Goal: Information Seeking & Learning: Check status

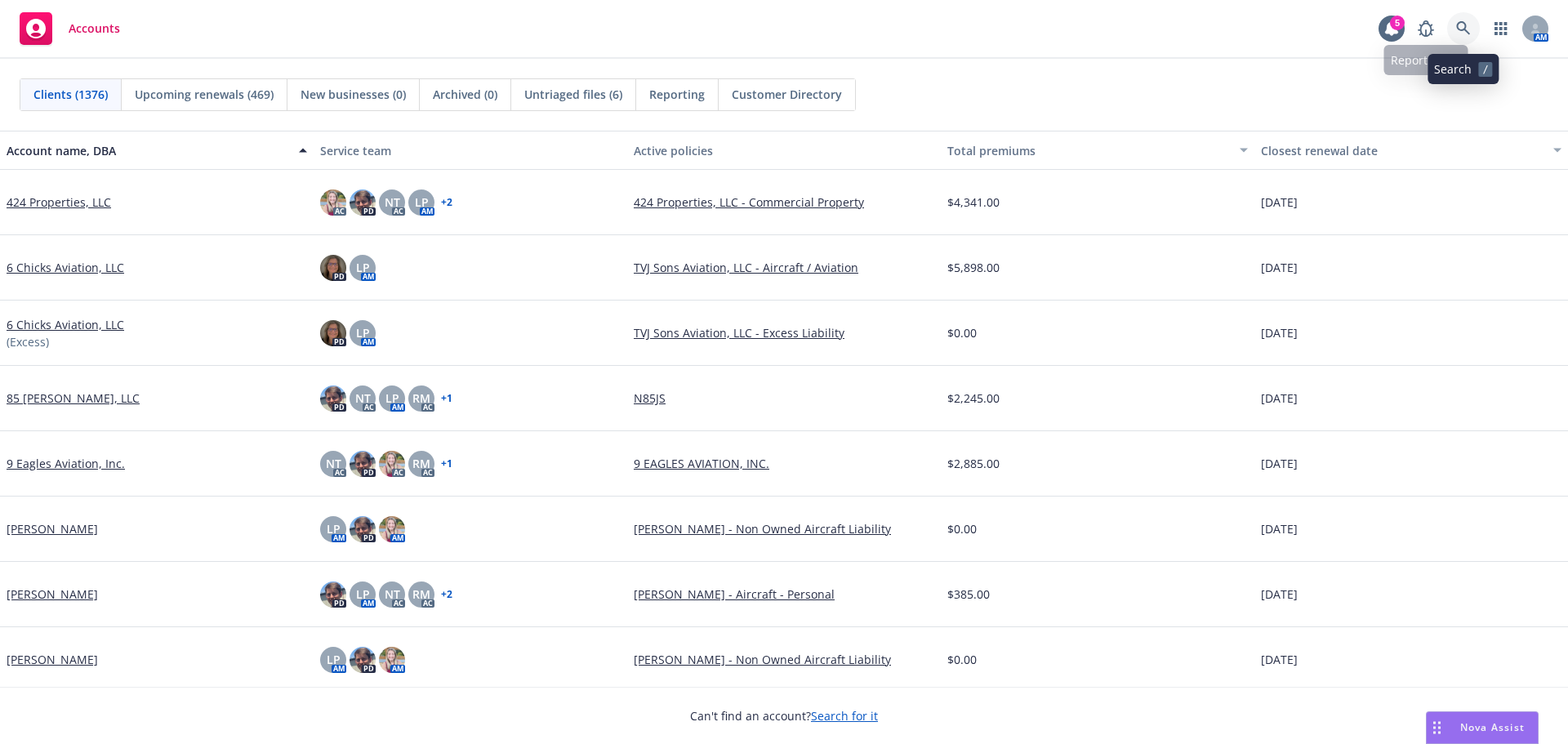
click at [1477, 22] on link at bounding box center [1463, 28] width 32 height 32
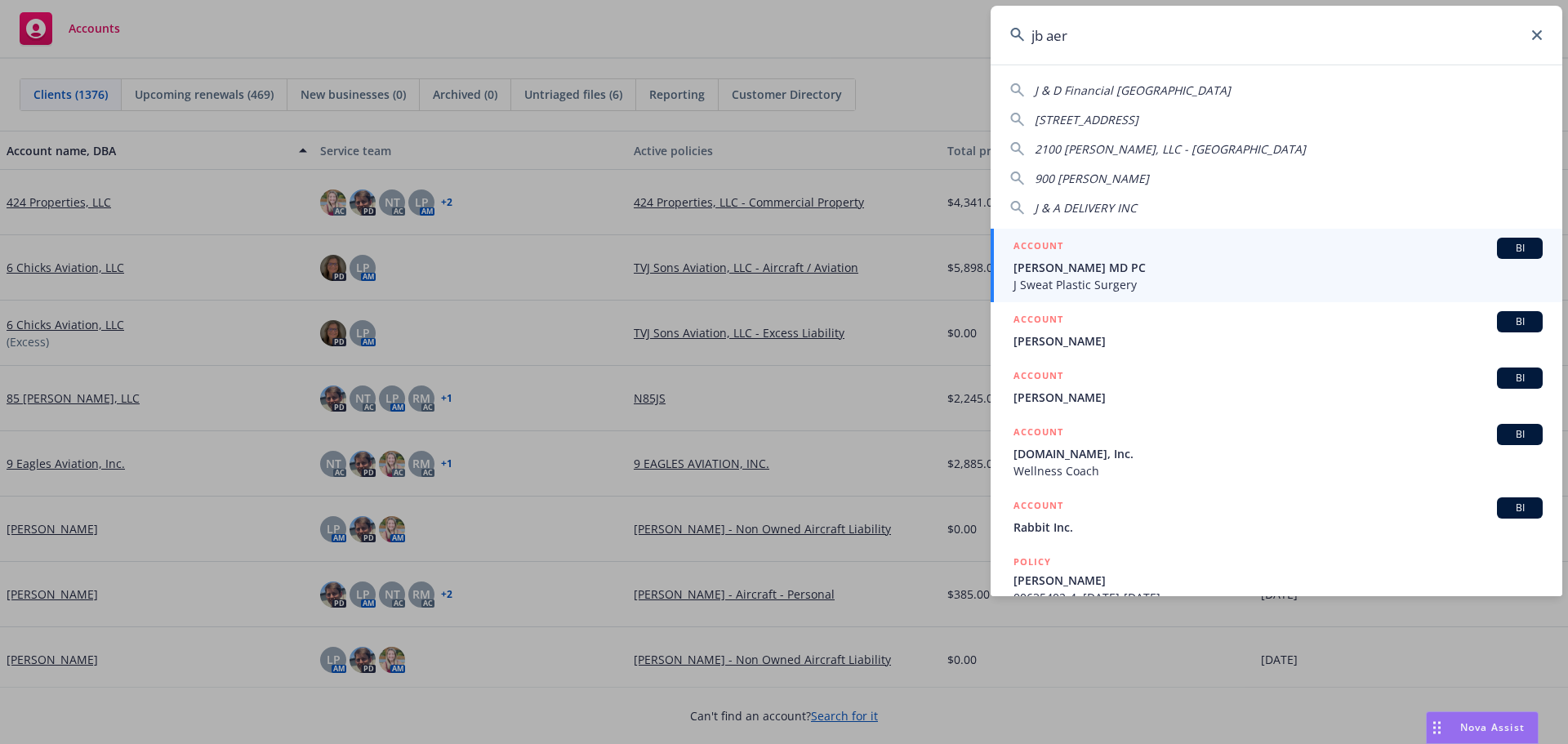
type input "jb aero"
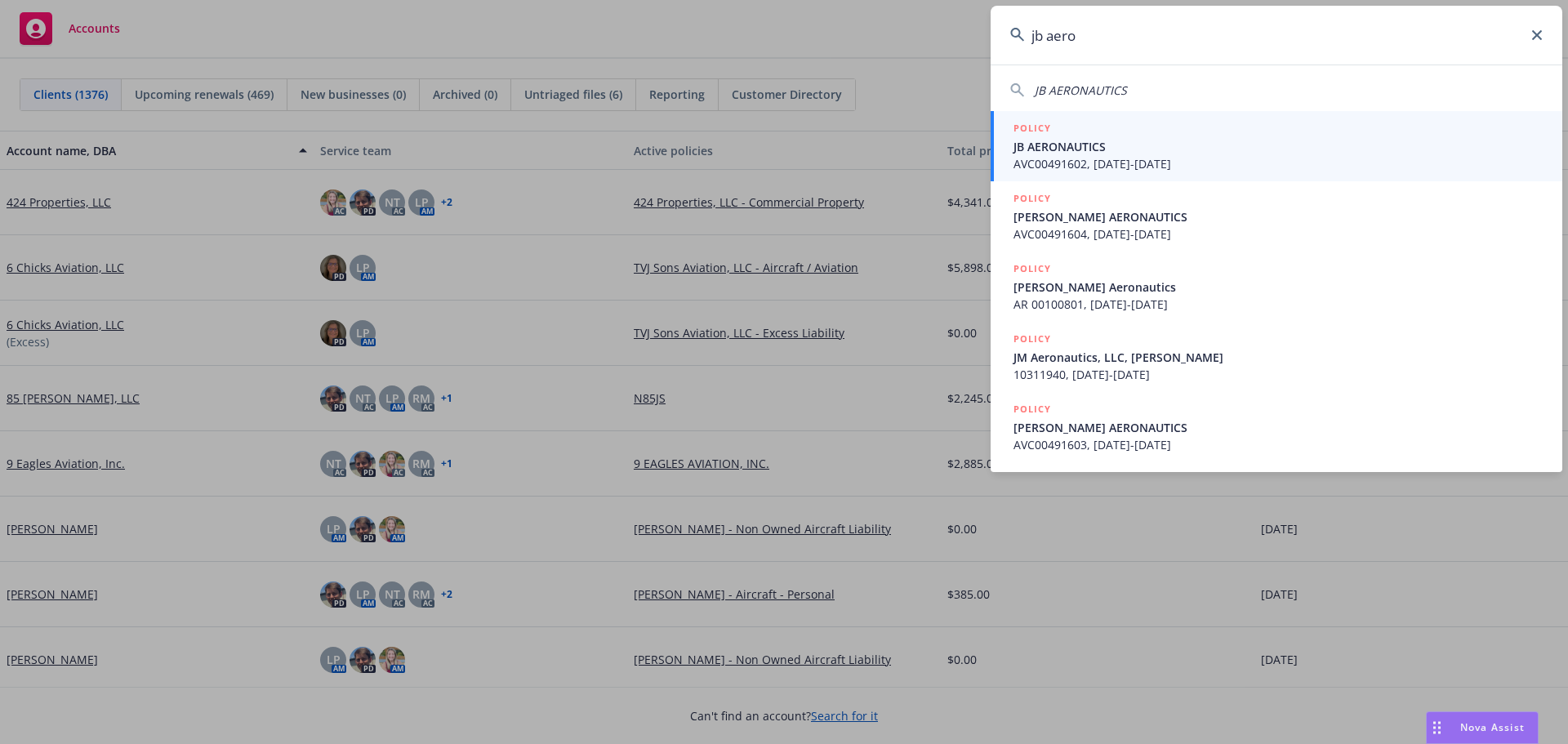
click at [1142, 154] on span "JB AERONAUTICS" at bounding box center [1278, 146] width 529 height 17
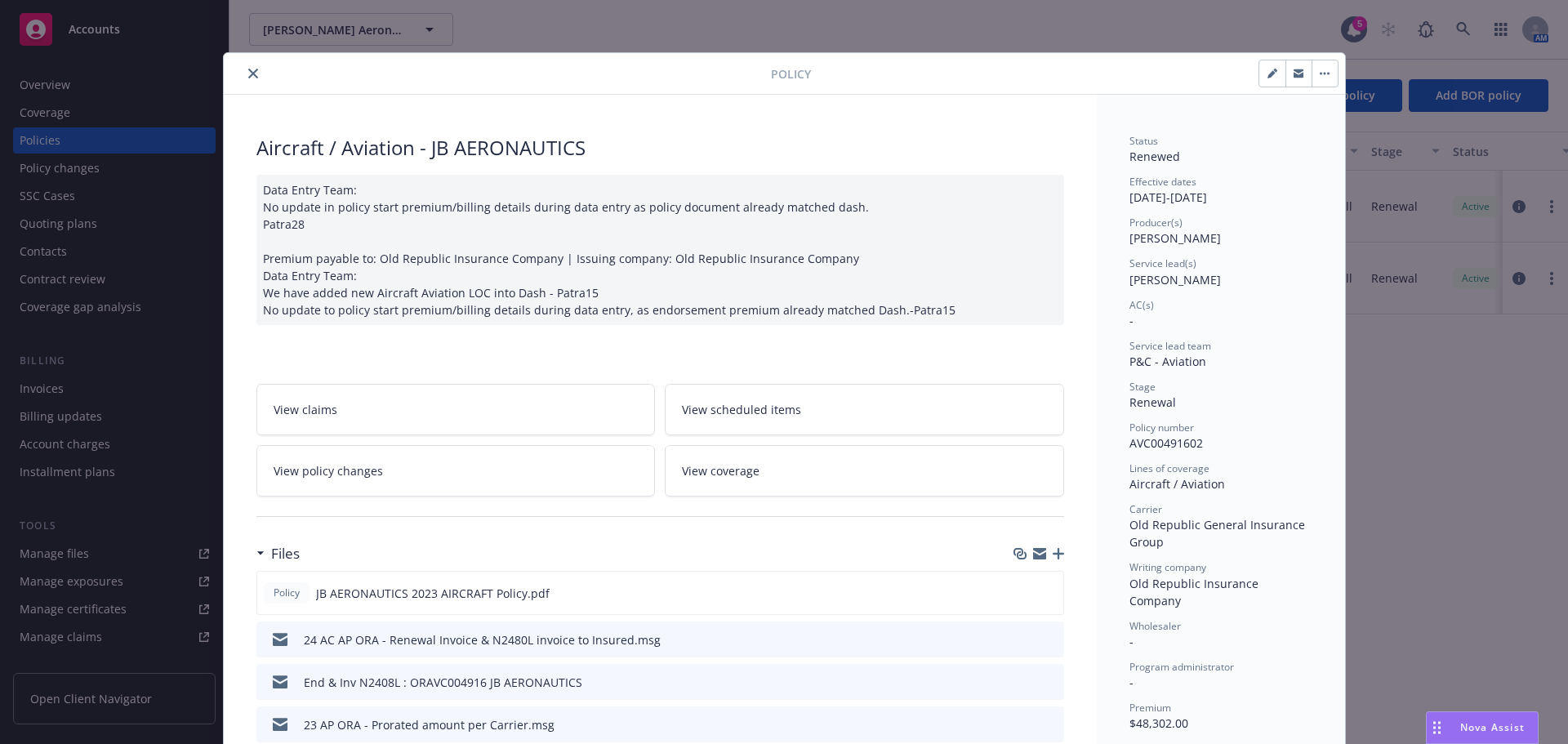
click at [249, 70] on icon "close" at bounding box center [253, 74] width 10 height 10
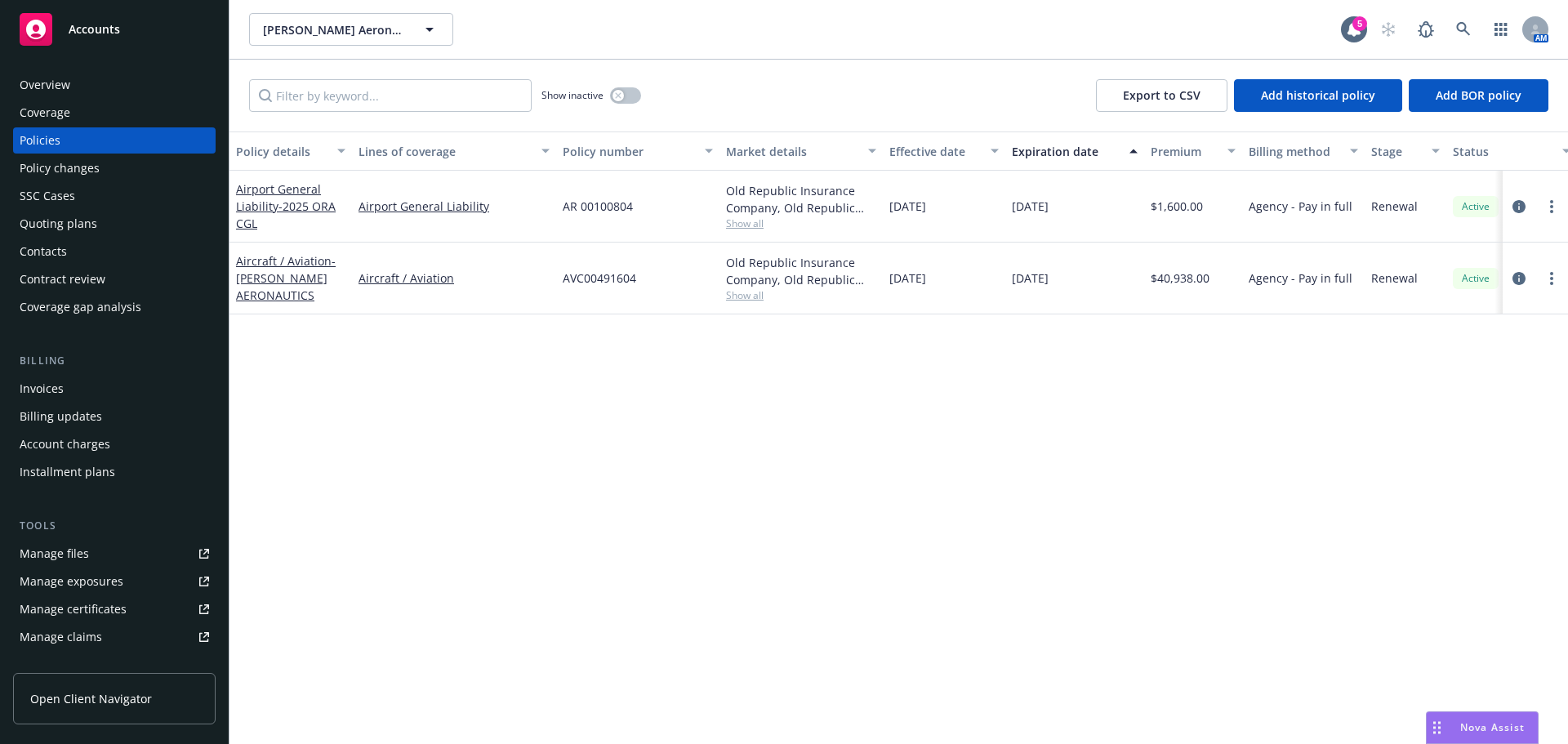
click at [61, 561] on div "Manage files" at bounding box center [53, 553] width 69 height 26
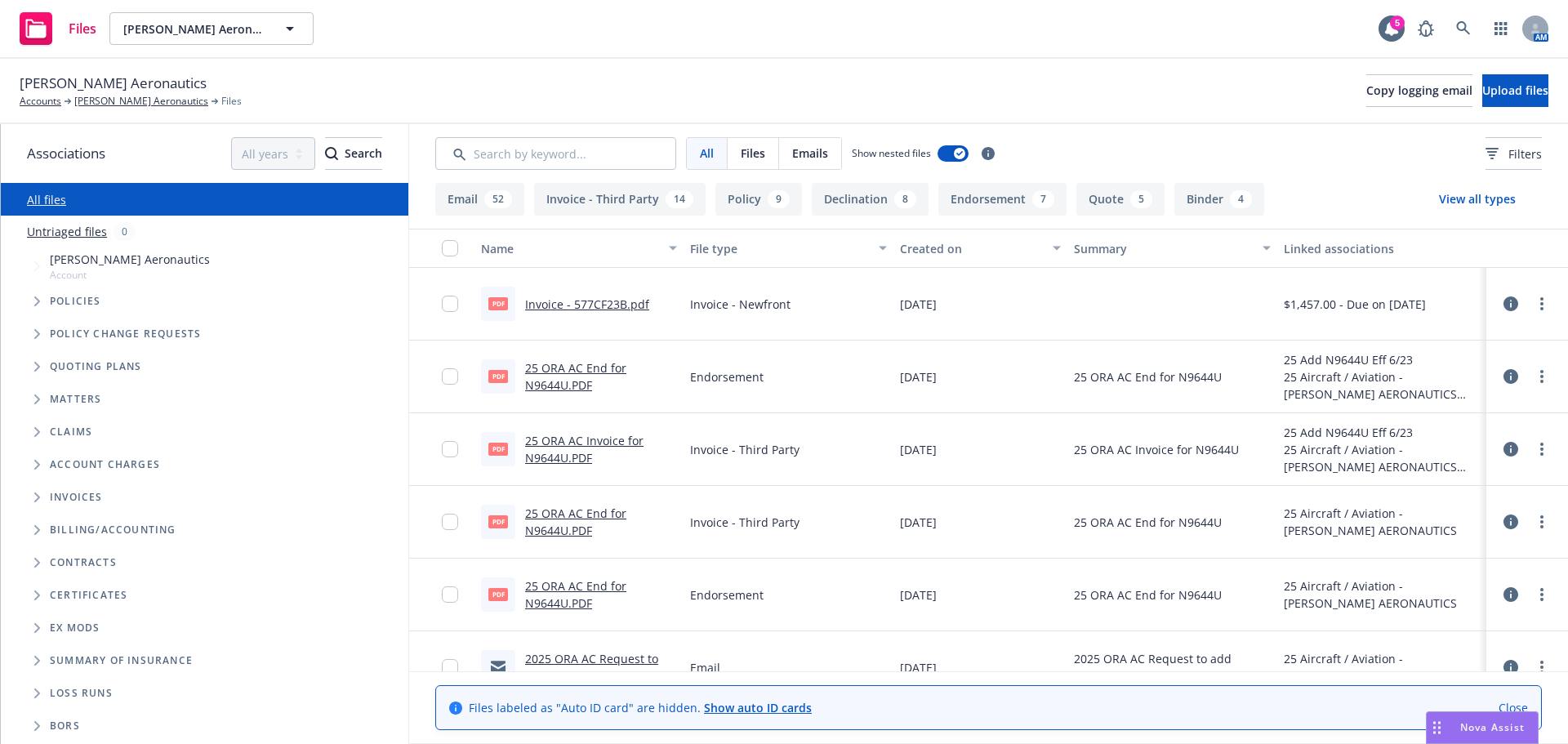
click at [564, 387] on link "25 ORA AC End for N9644U.PDF" at bounding box center [575, 376] width 101 height 32
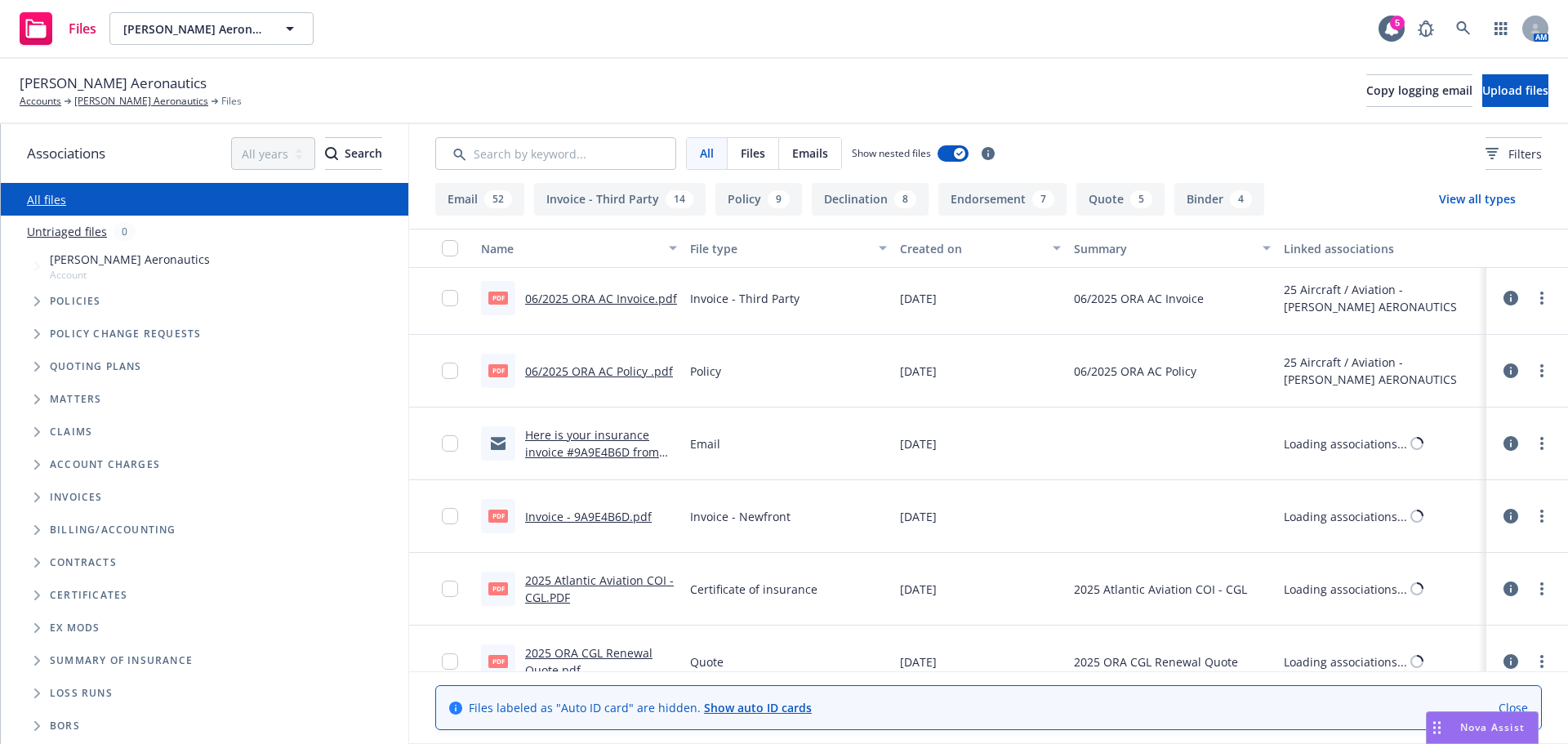
scroll to position [735, 0]
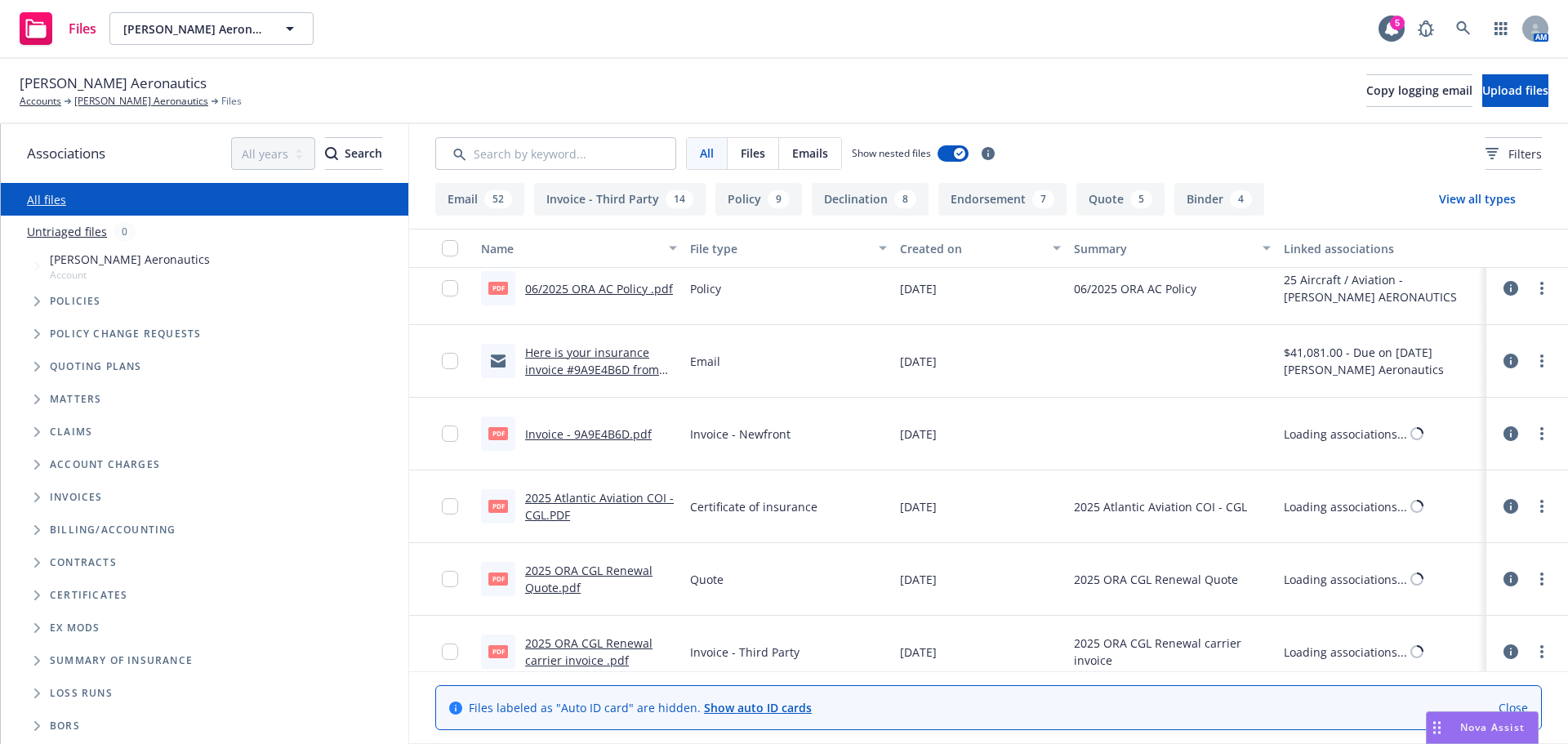
click at [604, 509] on div "2025 Atlantic Aviation COI - CGL.PDF" at bounding box center [600, 506] width 152 height 34
click at [608, 503] on link "2025 Atlantic Aviation COI - CGL.PDF" at bounding box center [598, 506] width 148 height 32
click at [574, 497] on link "2025 Atlantic Aviation COI - CGL.PDF" at bounding box center [598, 506] width 148 height 32
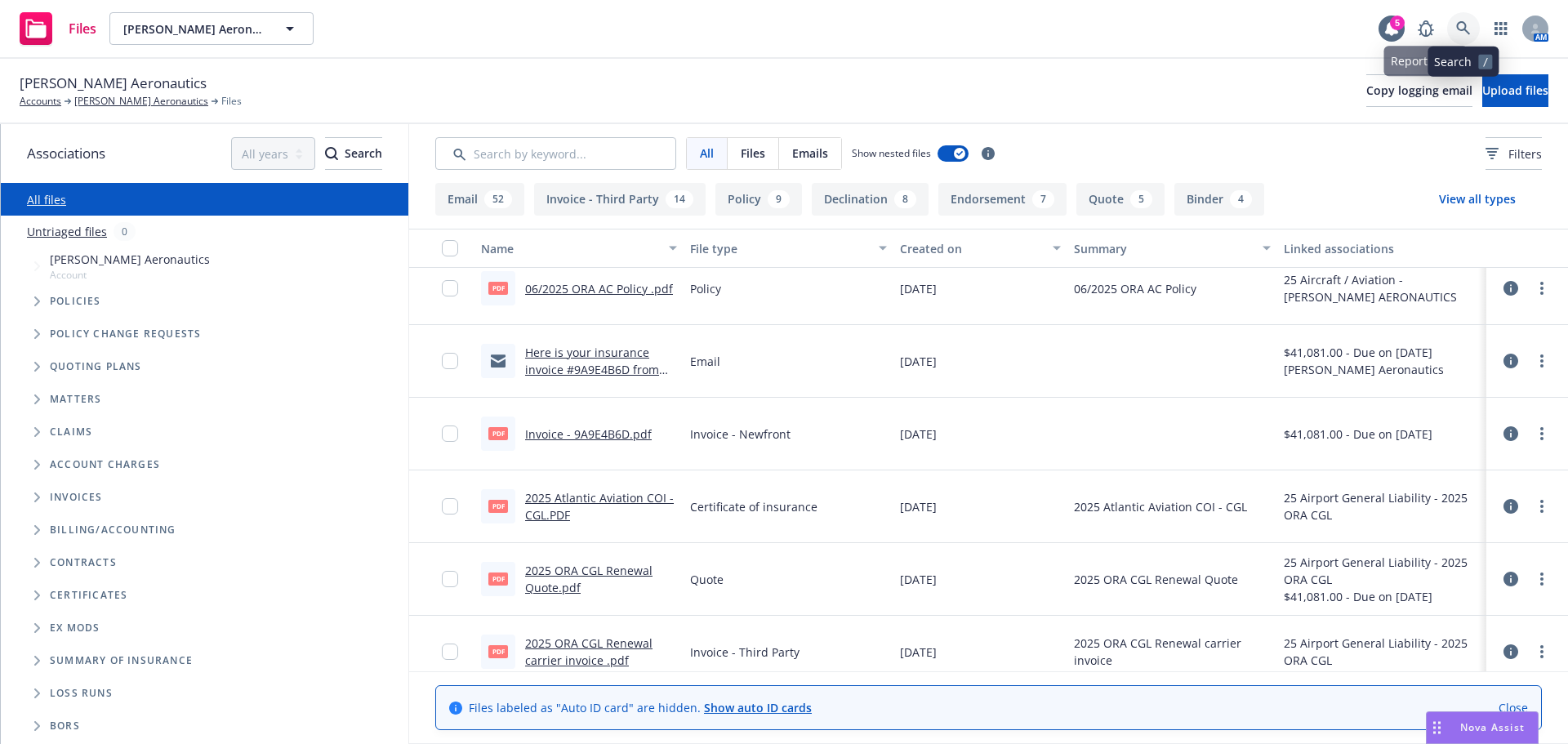
click at [1467, 25] on icon at bounding box center [1463, 29] width 15 height 15
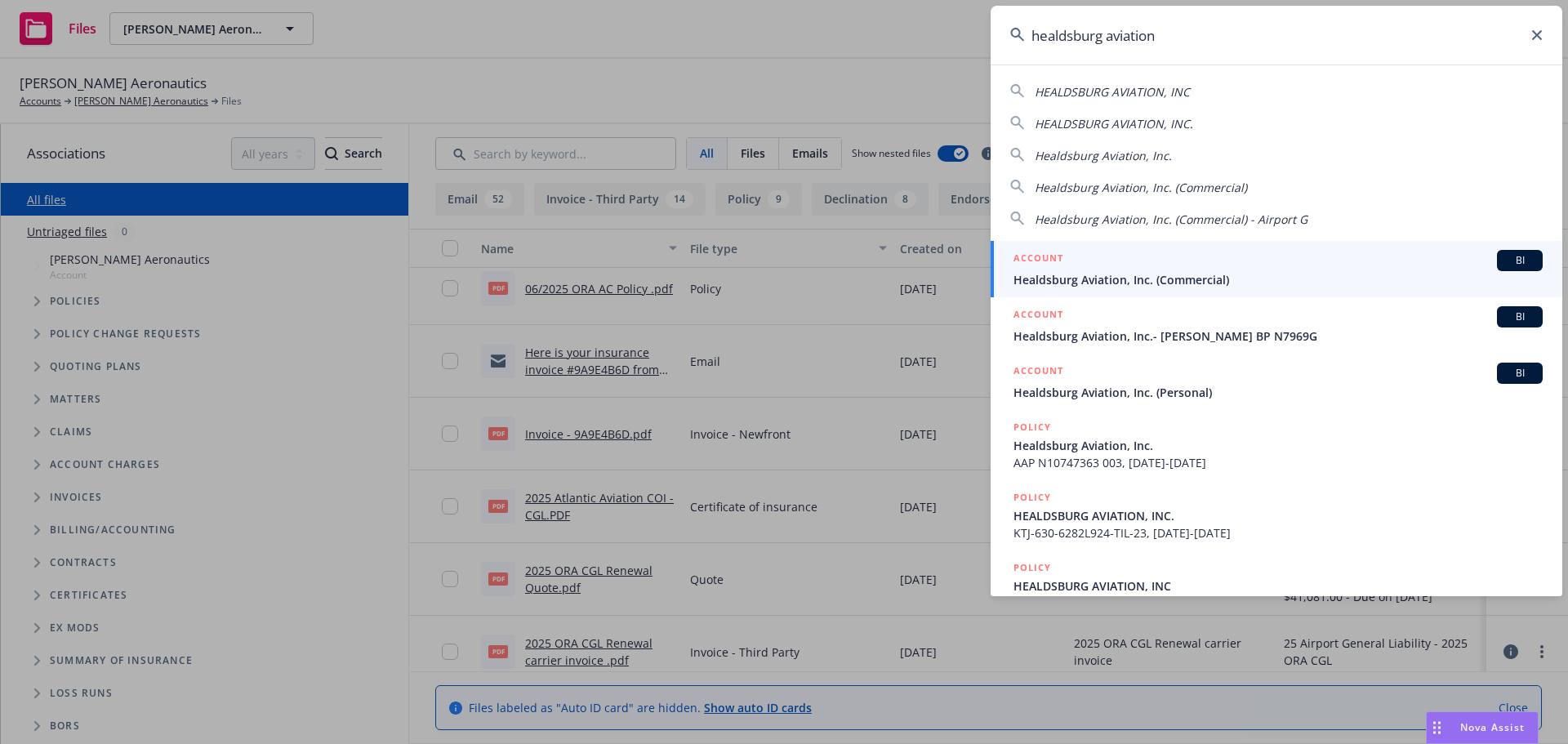
type input "healdsburg aviation"
click at [1161, 270] on div "ACCOUNT BI" at bounding box center [1278, 260] width 529 height 21
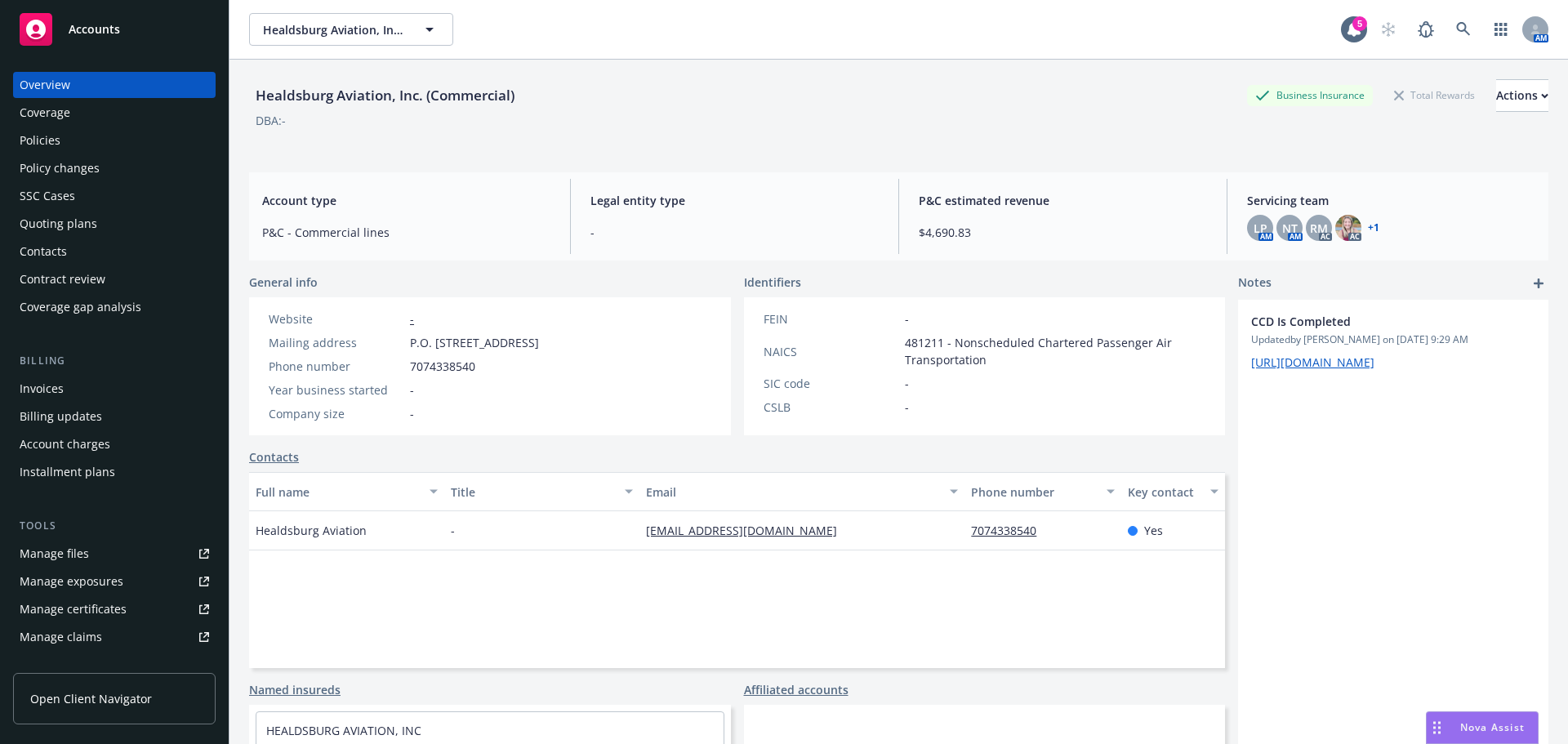
click at [82, 138] on div "Policies" at bounding box center [114, 140] width 190 height 26
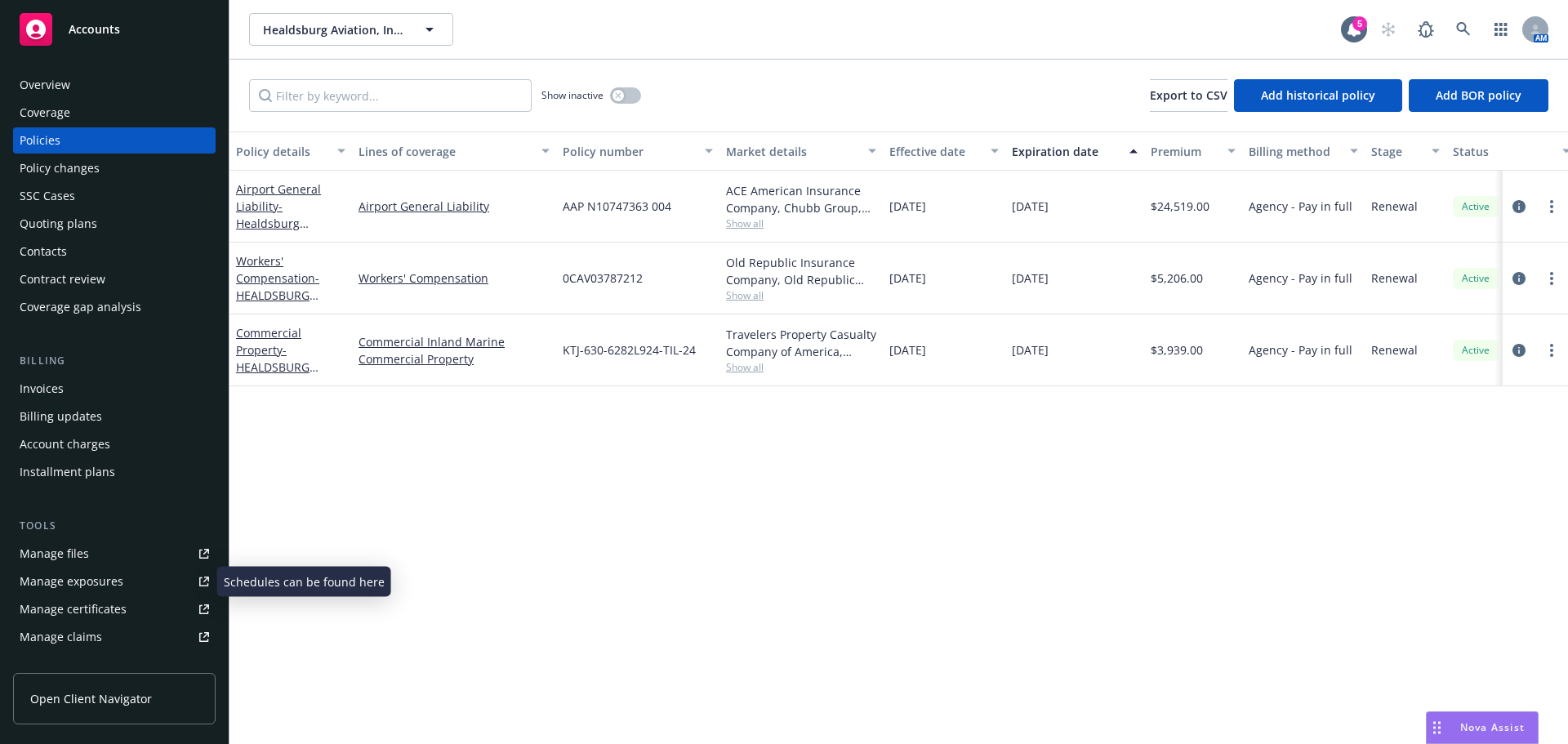
click at [69, 576] on div "Manage exposures" at bounding box center [71, 581] width 104 height 26
click at [63, 545] on div "Manage files" at bounding box center [53, 553] width 69 height 26
click at [261, 191] on link "Airport General Liability - Healdsburg Aviation, Inc." at bounding box center [278, 215] width 85 height 67
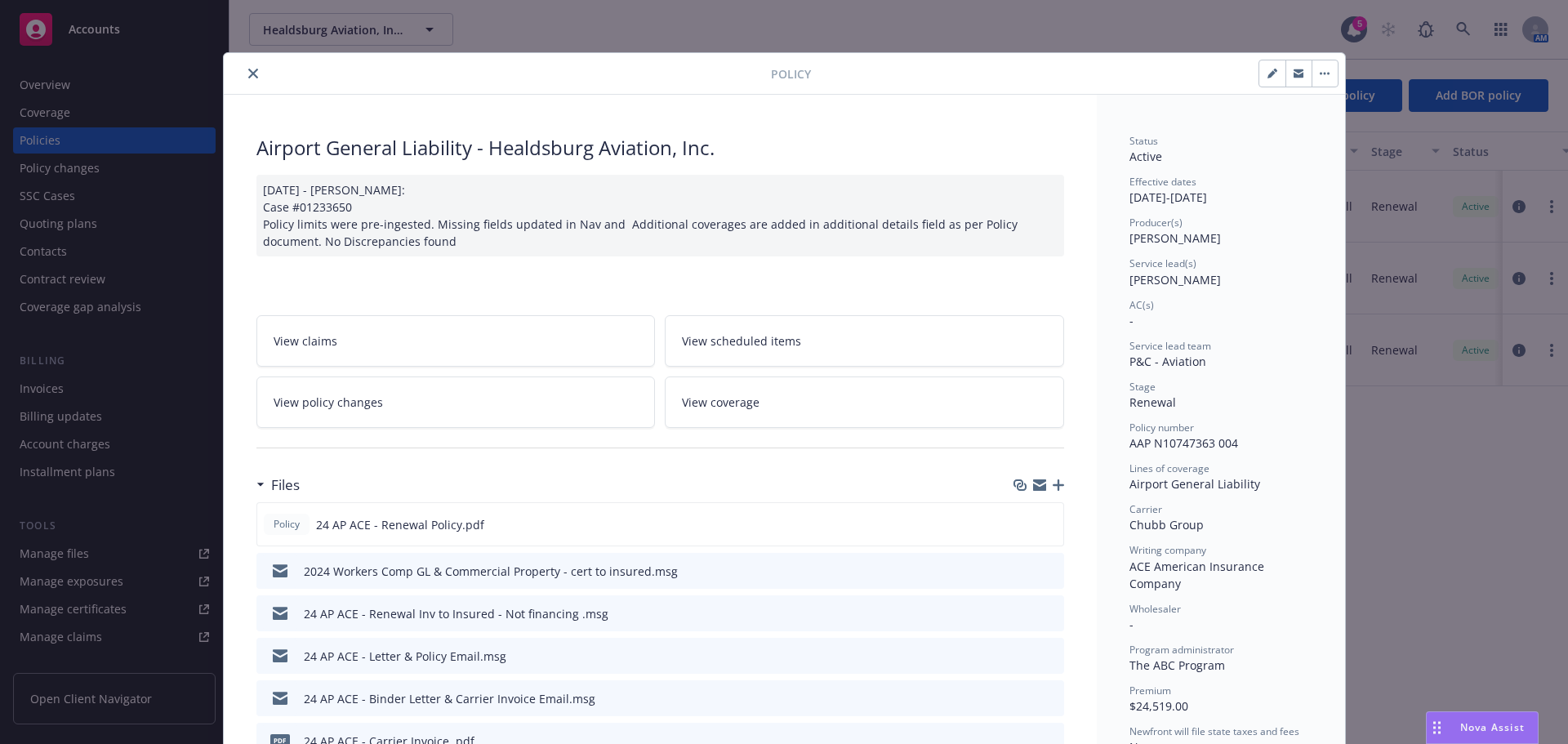
click at [250, 73] on button "close" at bounding box center [252, 73] width 19 height 19
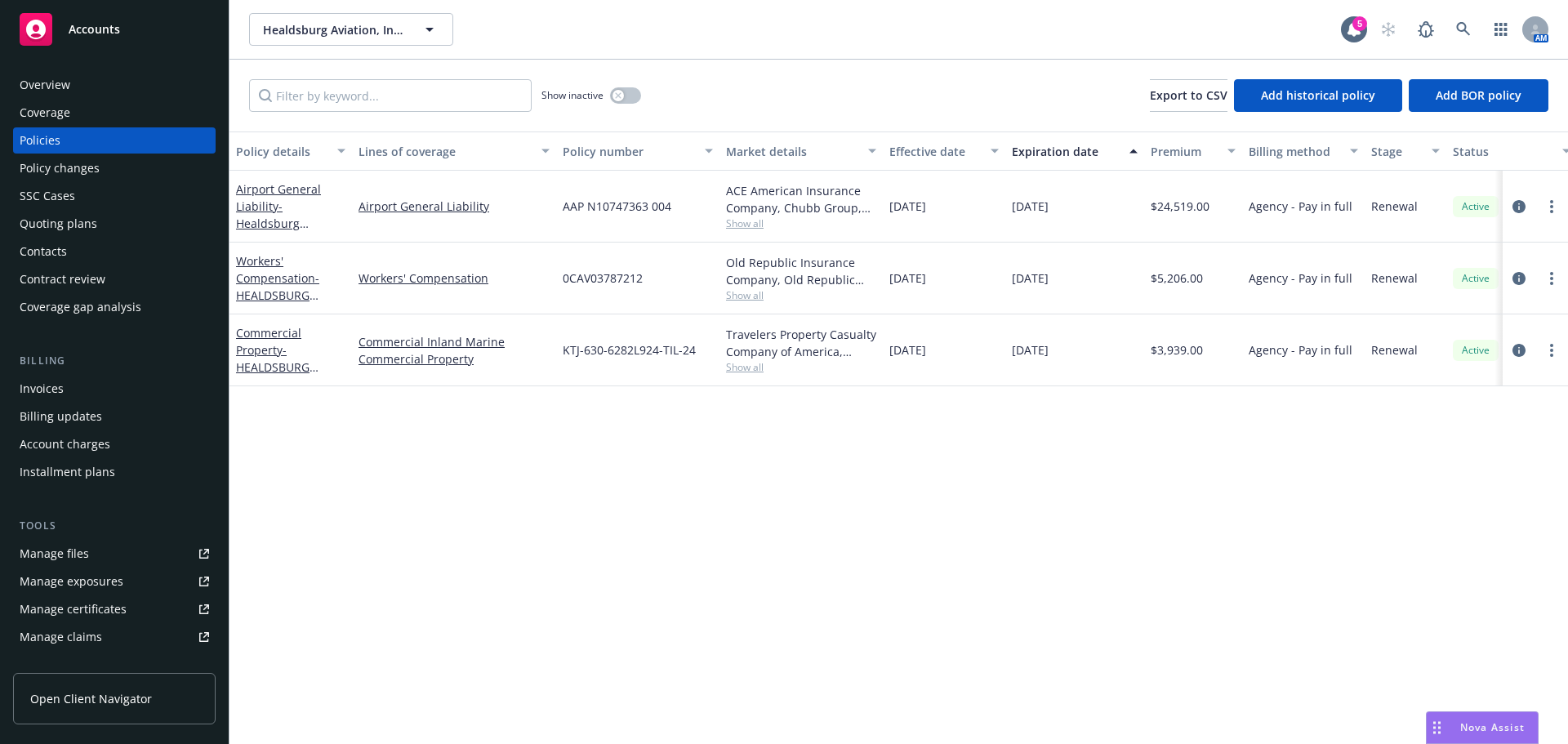
click at [50, 187] on div "SSC Cases" at bounding box center [47, 196] width 55 height 26
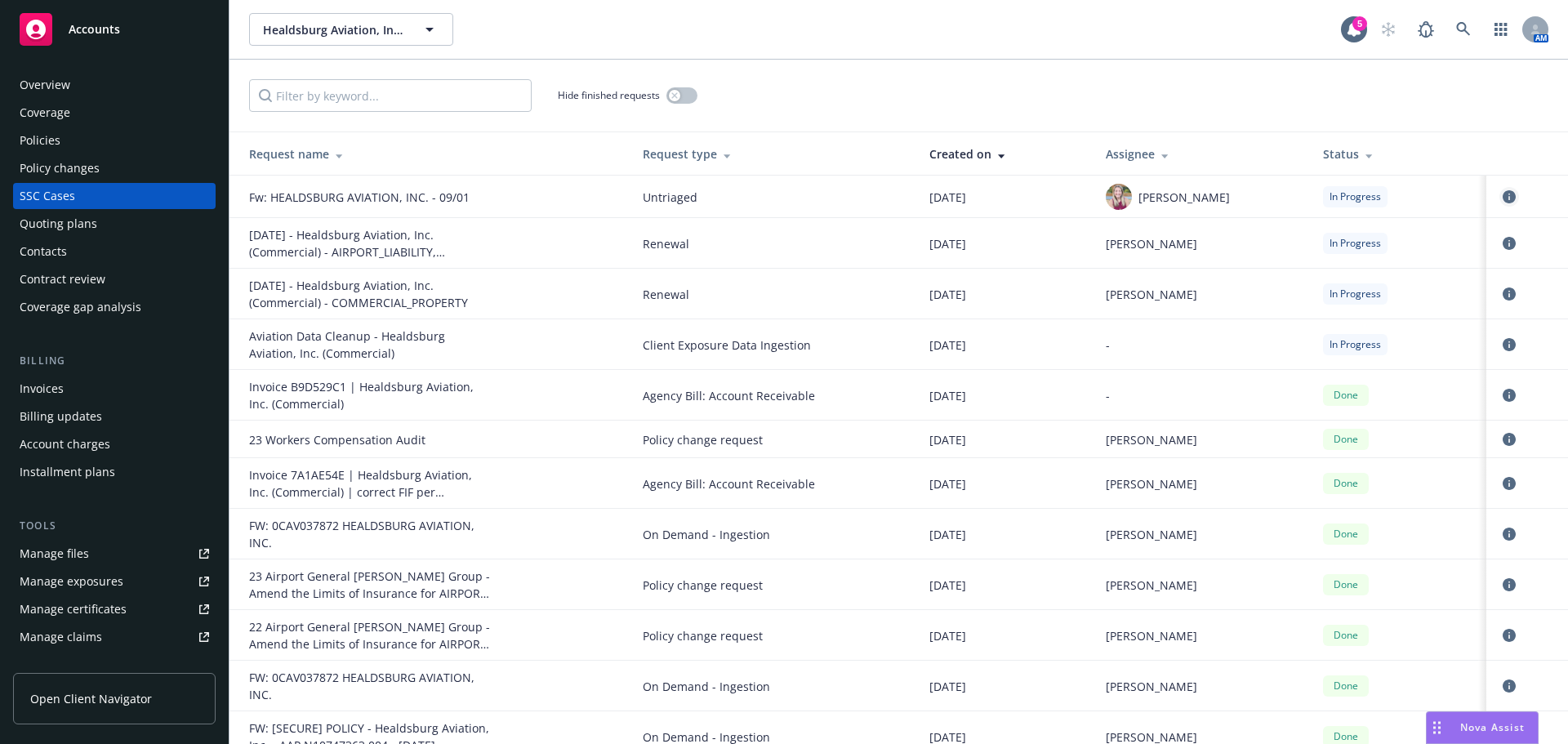
click at [1503, 194] on icon "circleInformation" at bounding box center [1509, 197] width 13 height 13
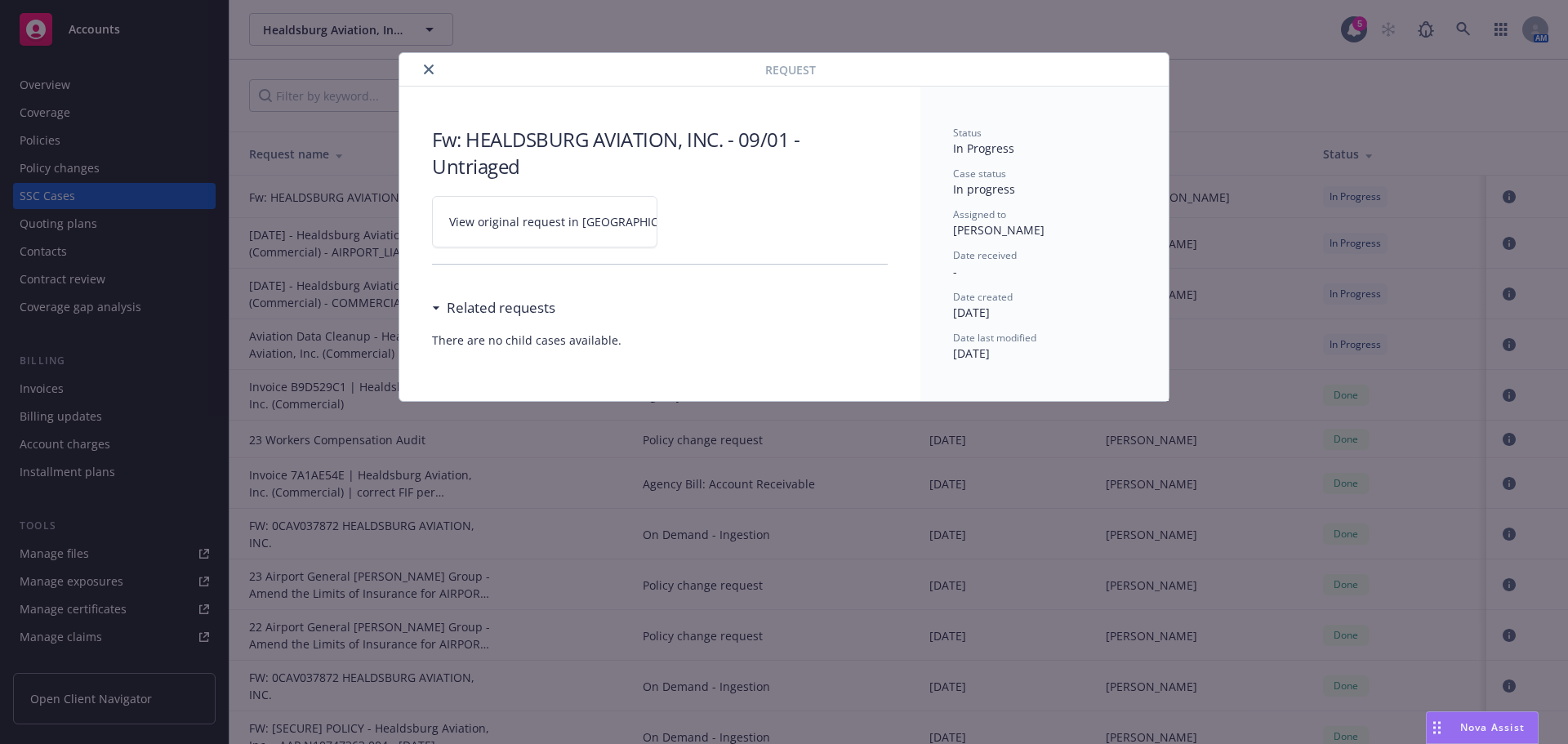
click at [526, 216] on span "View original request in SSC" at bounding box center [573, 221] width 248 height 17
click at [429, 65] on icon "close" at bounding box center [428, 69] width 10 height 10
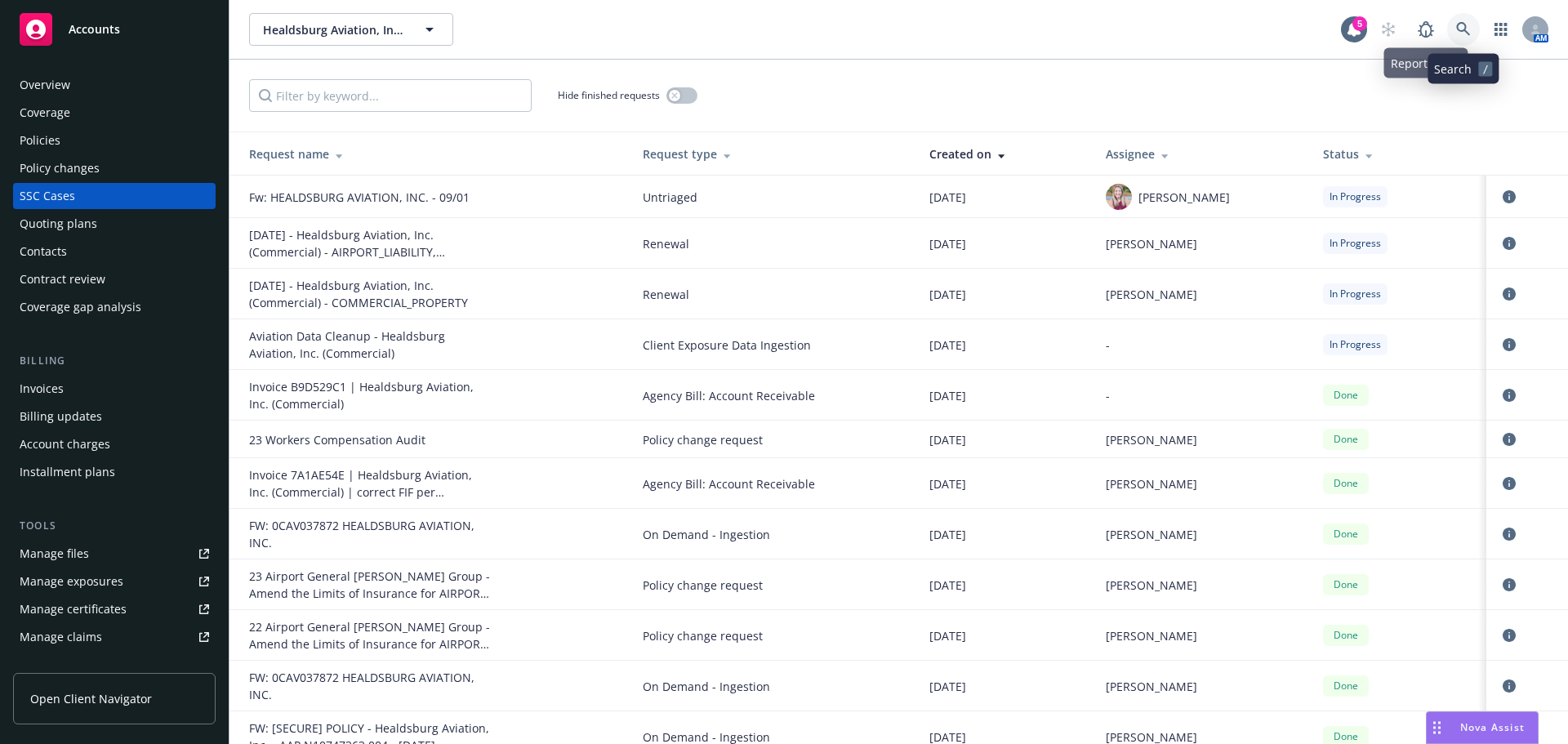
click at [1466, 21] on link at bounding box center [1463, 29] width 32 height 32
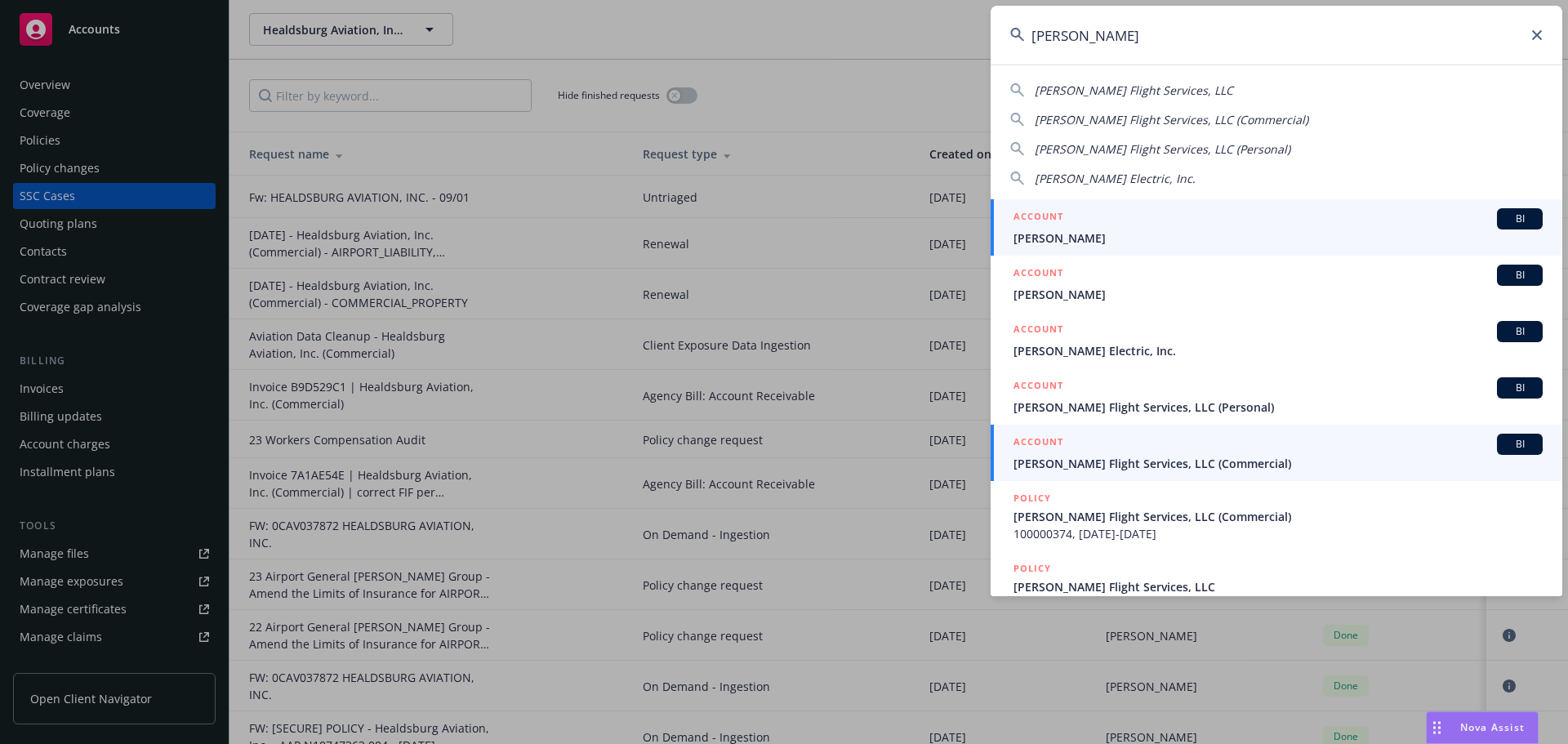
type input "hodge"
click at [1194, 462] on span "Hodge Flight Services, LLC (Commercial)" at bounding box center [1278, 463] width 529 height 17
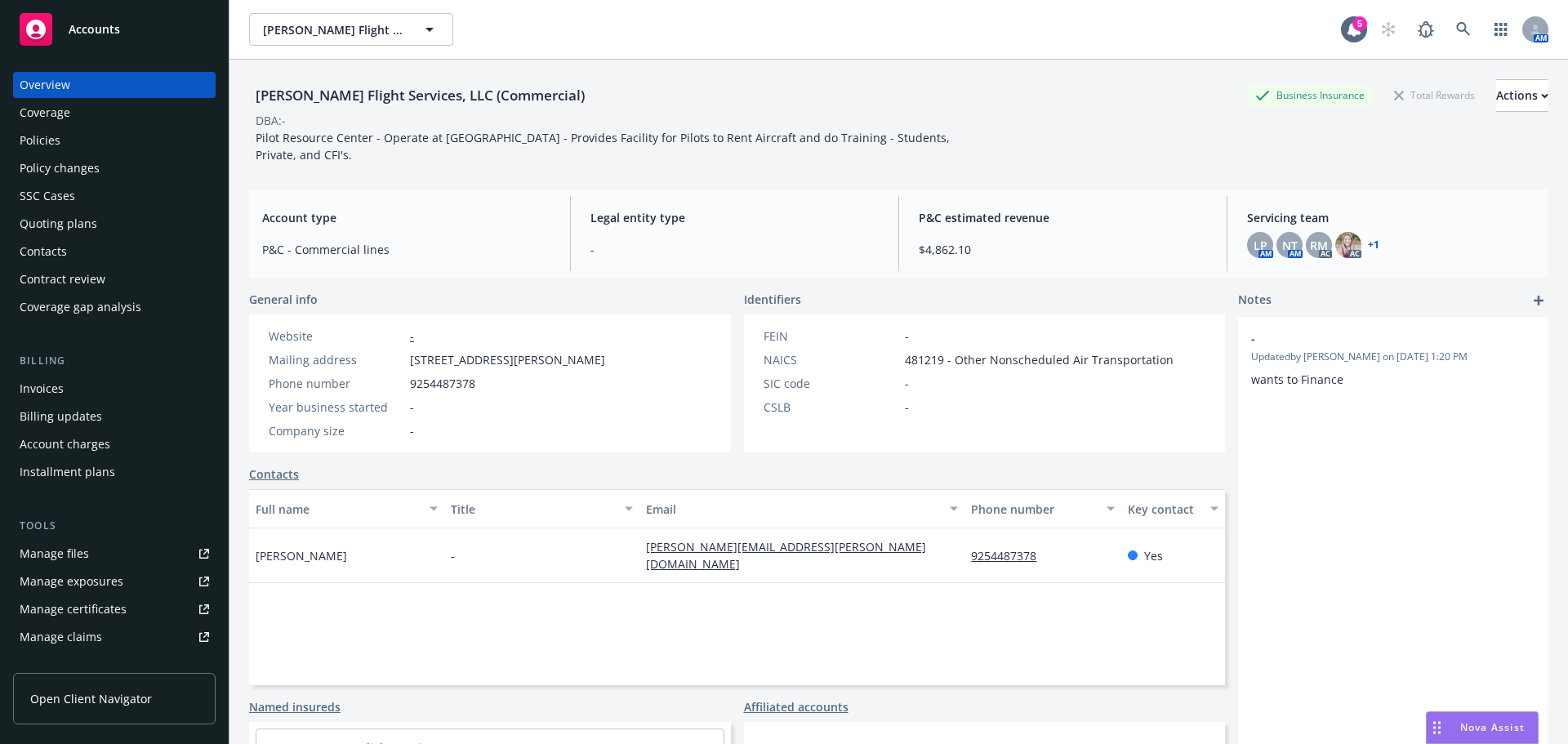
click at [71, 138] on div "Policies" at bounding box center [114, 140] width 190 height 26
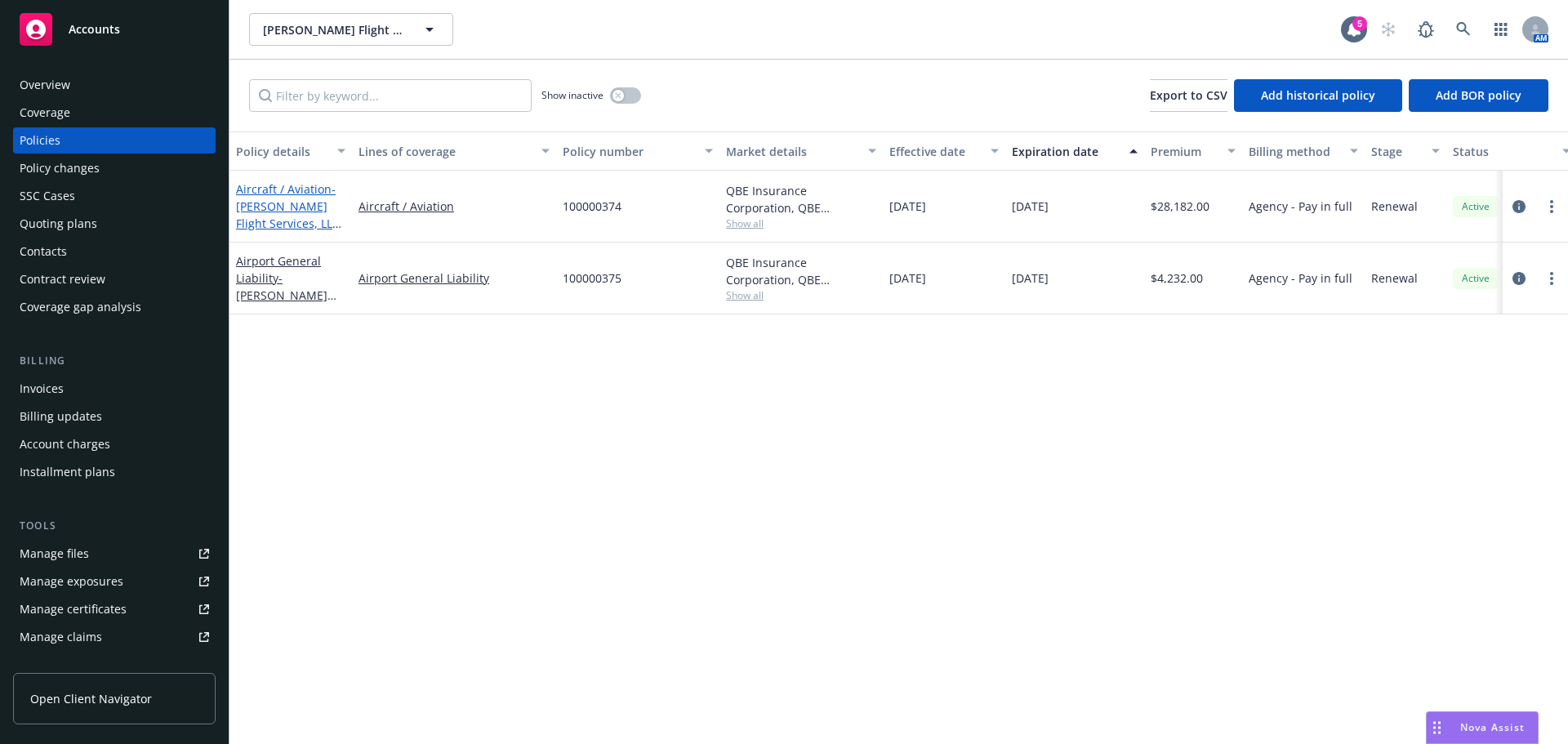
click at [277, 208] on span "- Hodge Flight Services, LLC (Commercial)" at bounding box center [288, 215] width 105 height 67
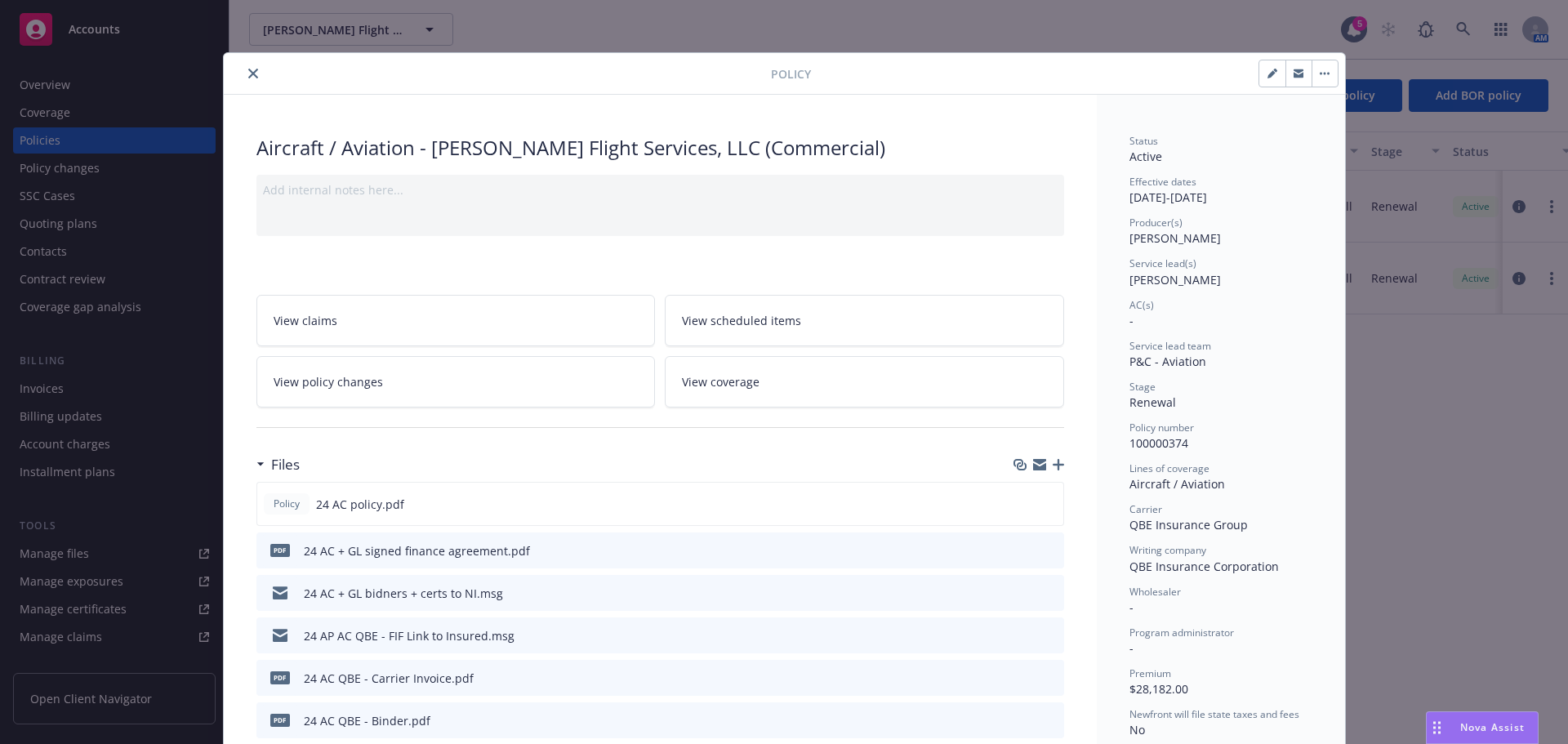
click at [249, 69] on icon "close" at bounding box center [253, 74] width 10 height 10
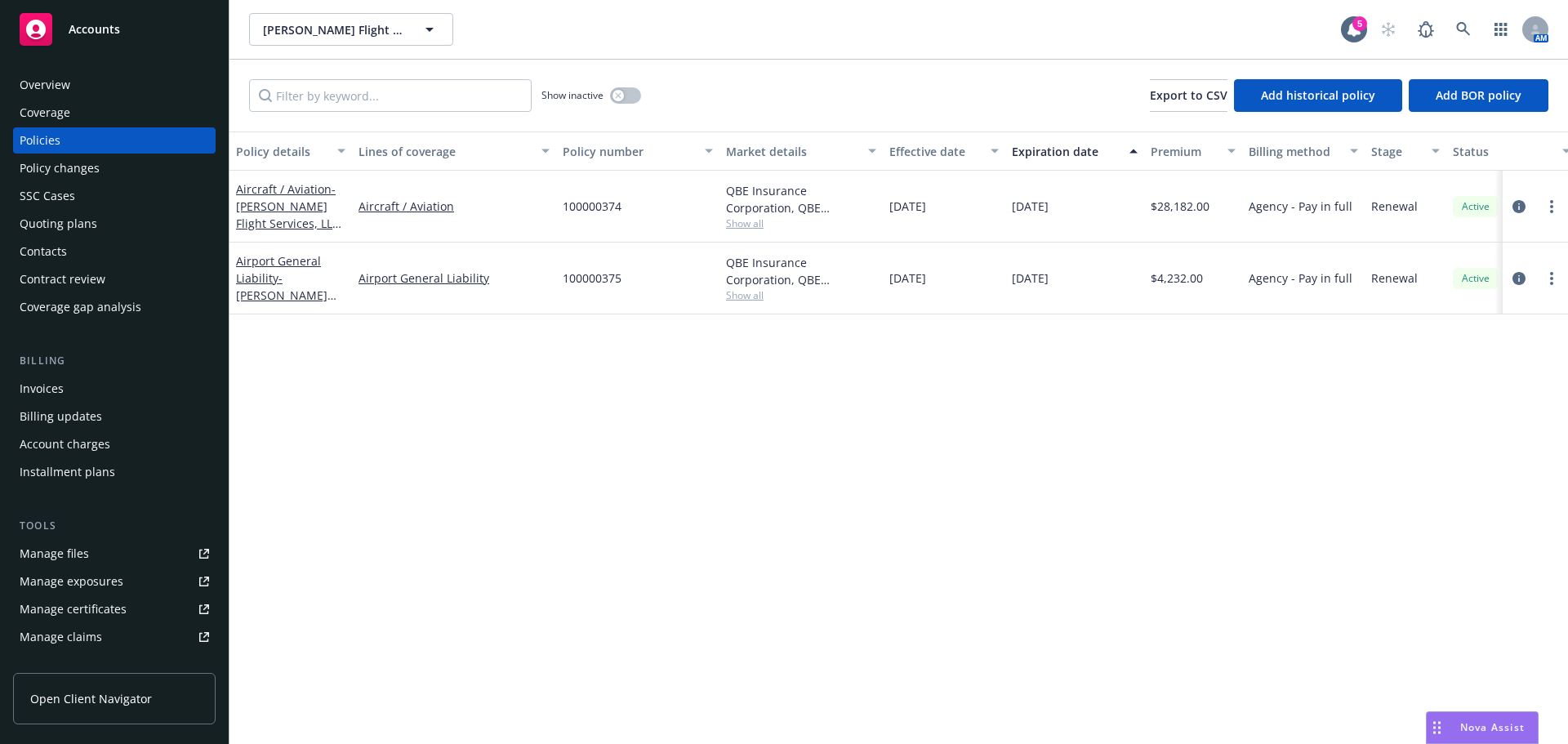
click at [83, 541] on div "Manage files" at bounding box center [53, 553] width 69 height 26
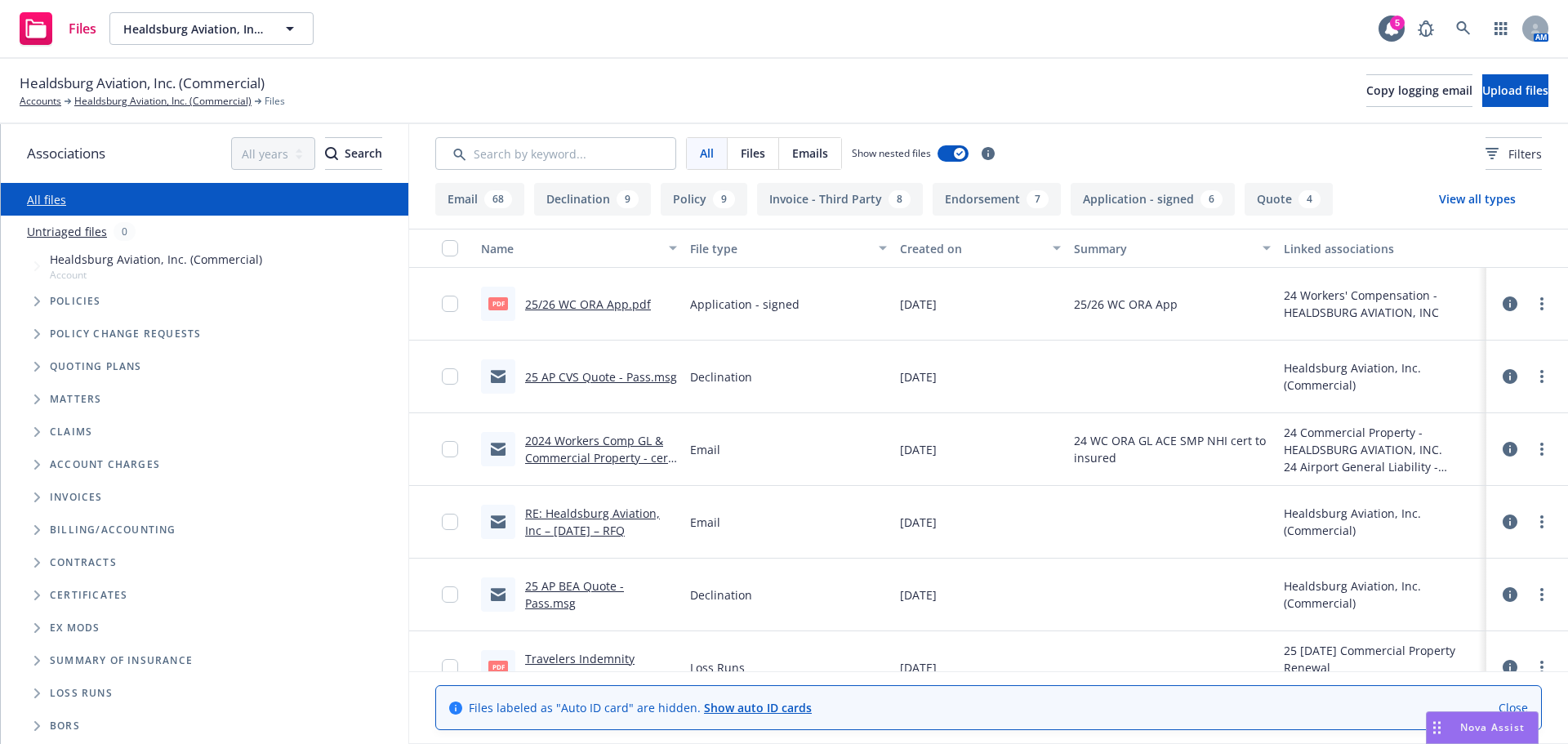
click at [623, 298] on link "25/26 WC ORA App.pdf" at bounding box center [587, 304] width 126 height 16
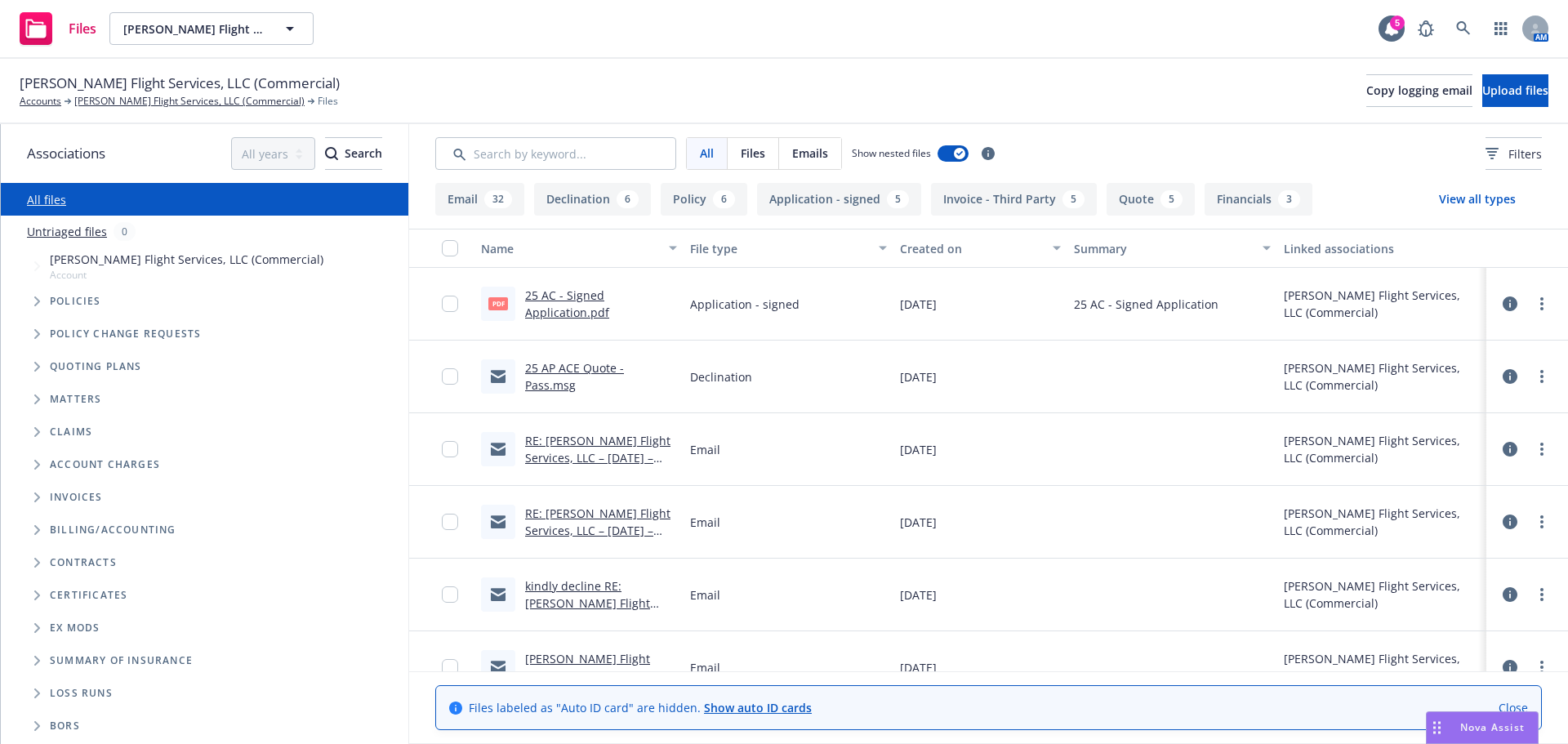
click at [40, 306] on icon "Tree Example" at bounding box center [37, 301] width 6 height 10
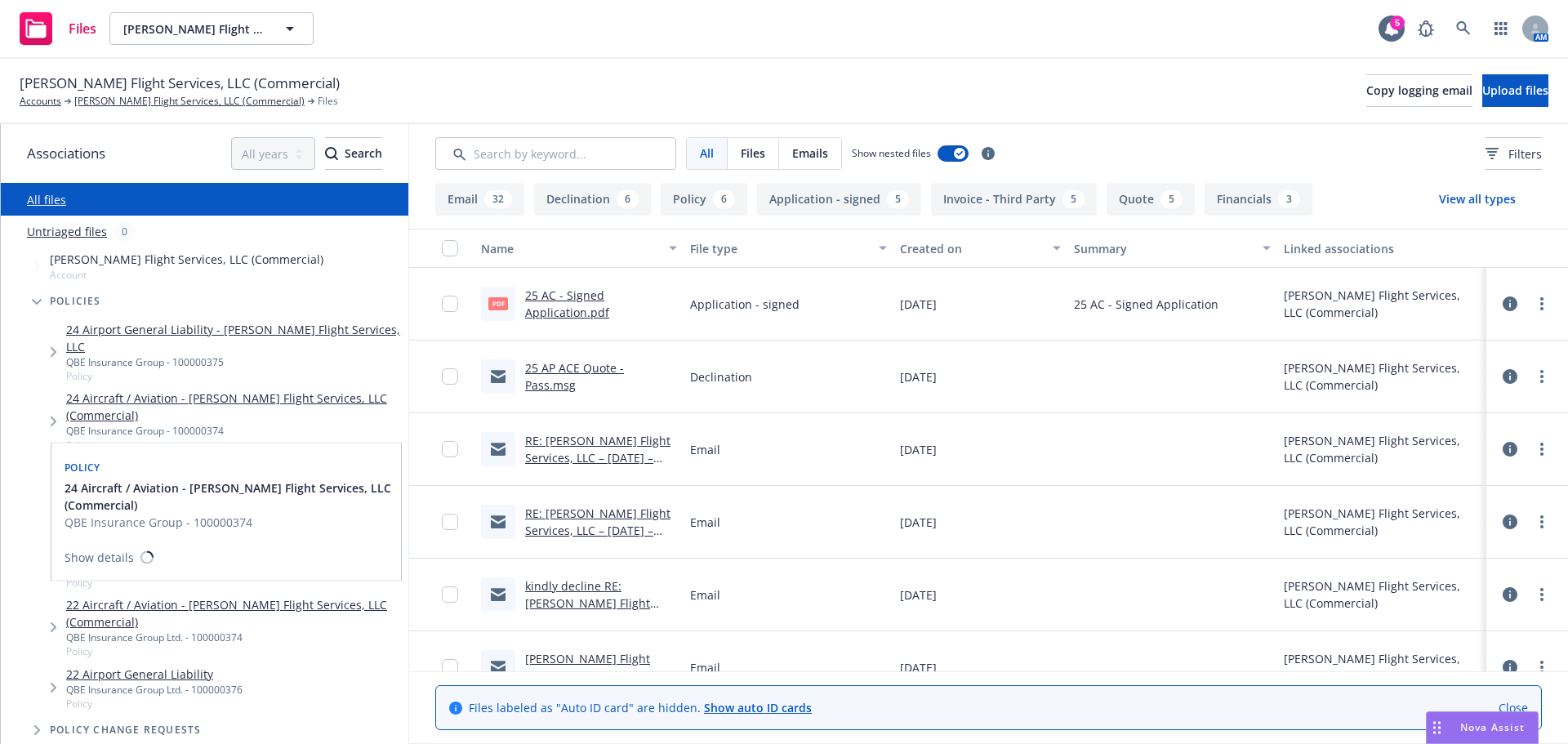
click at [164, 389] on link "24 Aircraft / Aviation - [PERSON_NAME] Flight Services, LLC (Commercial)" at bounding box center [234, 406] width 336 height 34
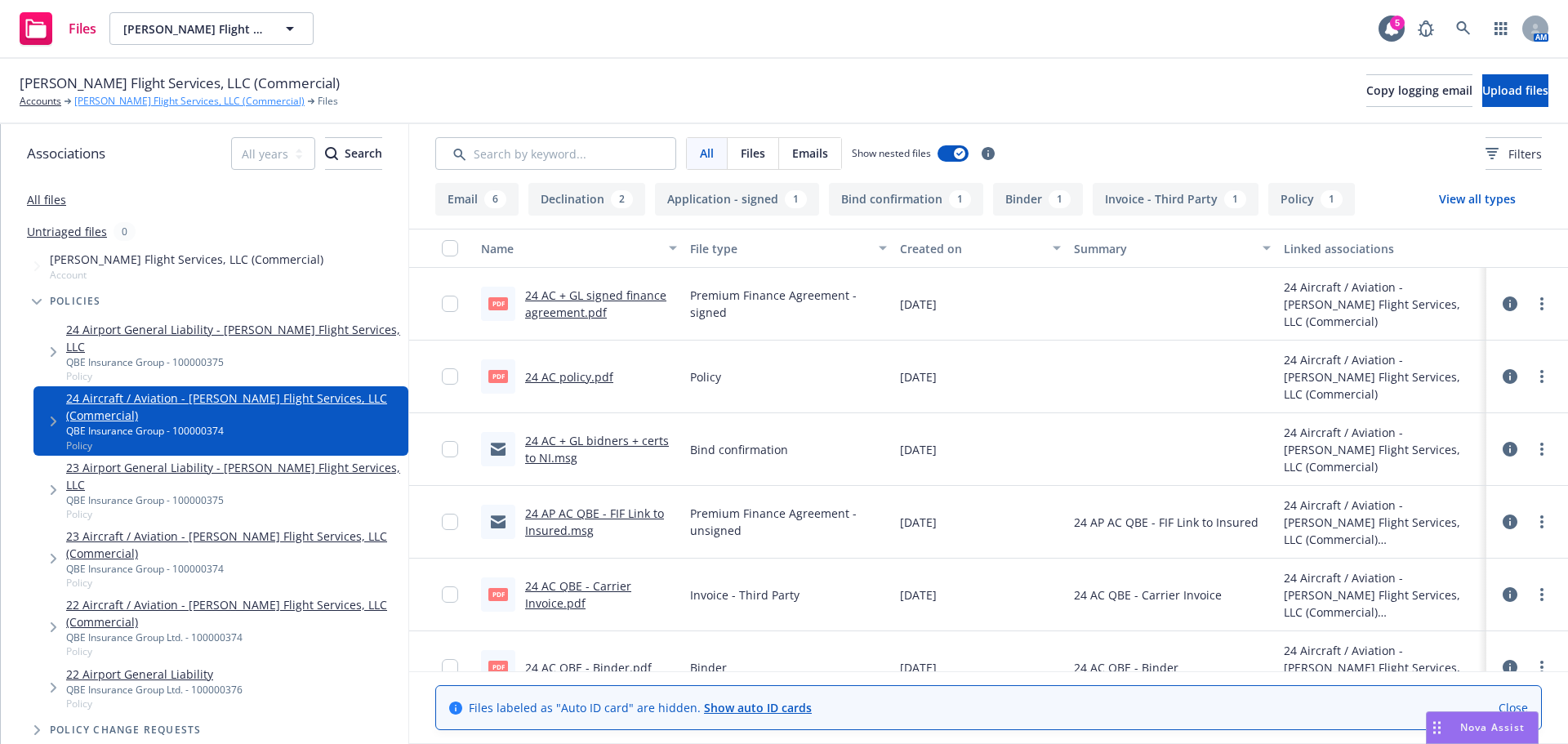
click at [122, 99] on link "[PERSON_NAME] Flight Services, LLC (Commercial)" at bounding box center [190, 101] width 230 height 15
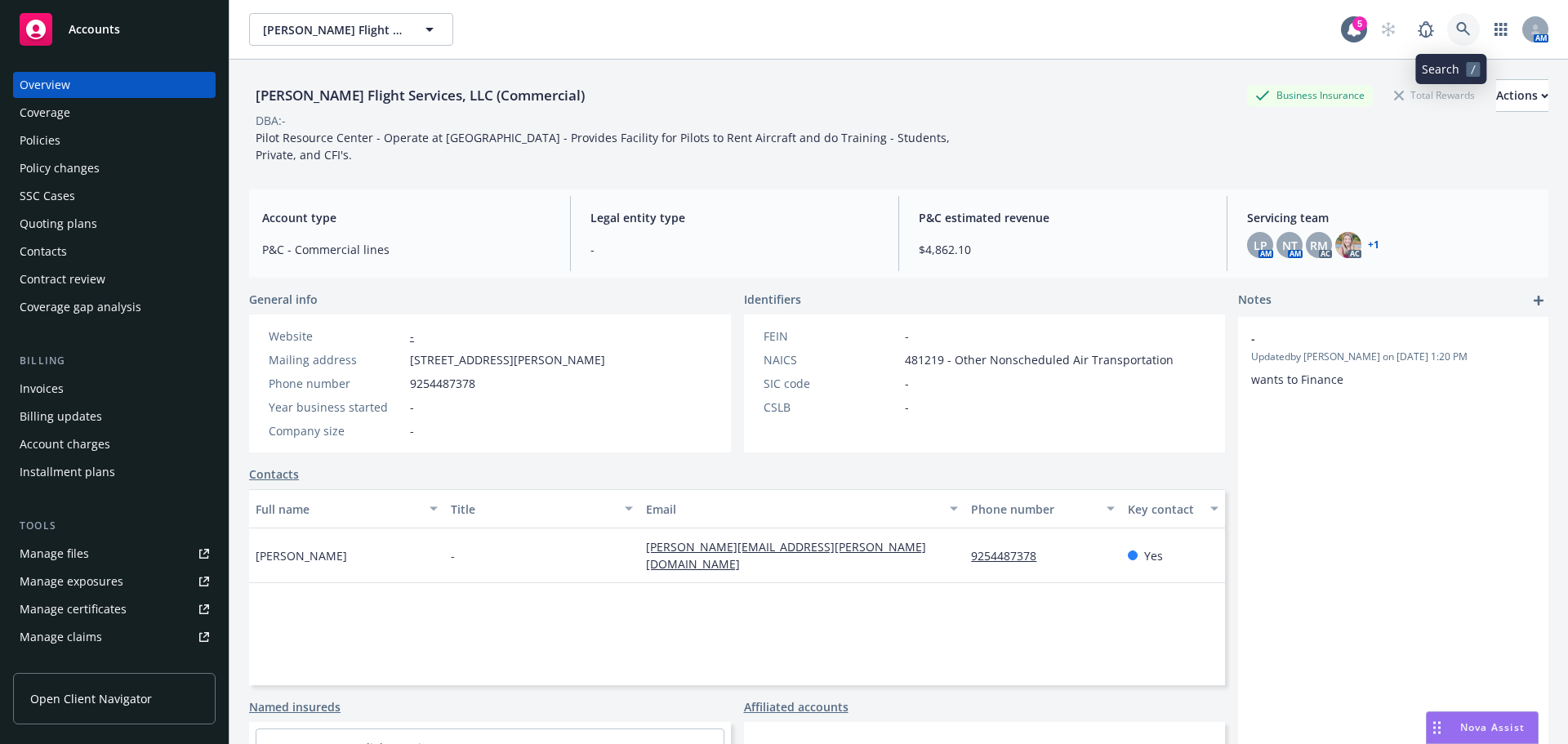
click at [1457, 18] on link at bounding box center [1463, 29] width 32 height 32
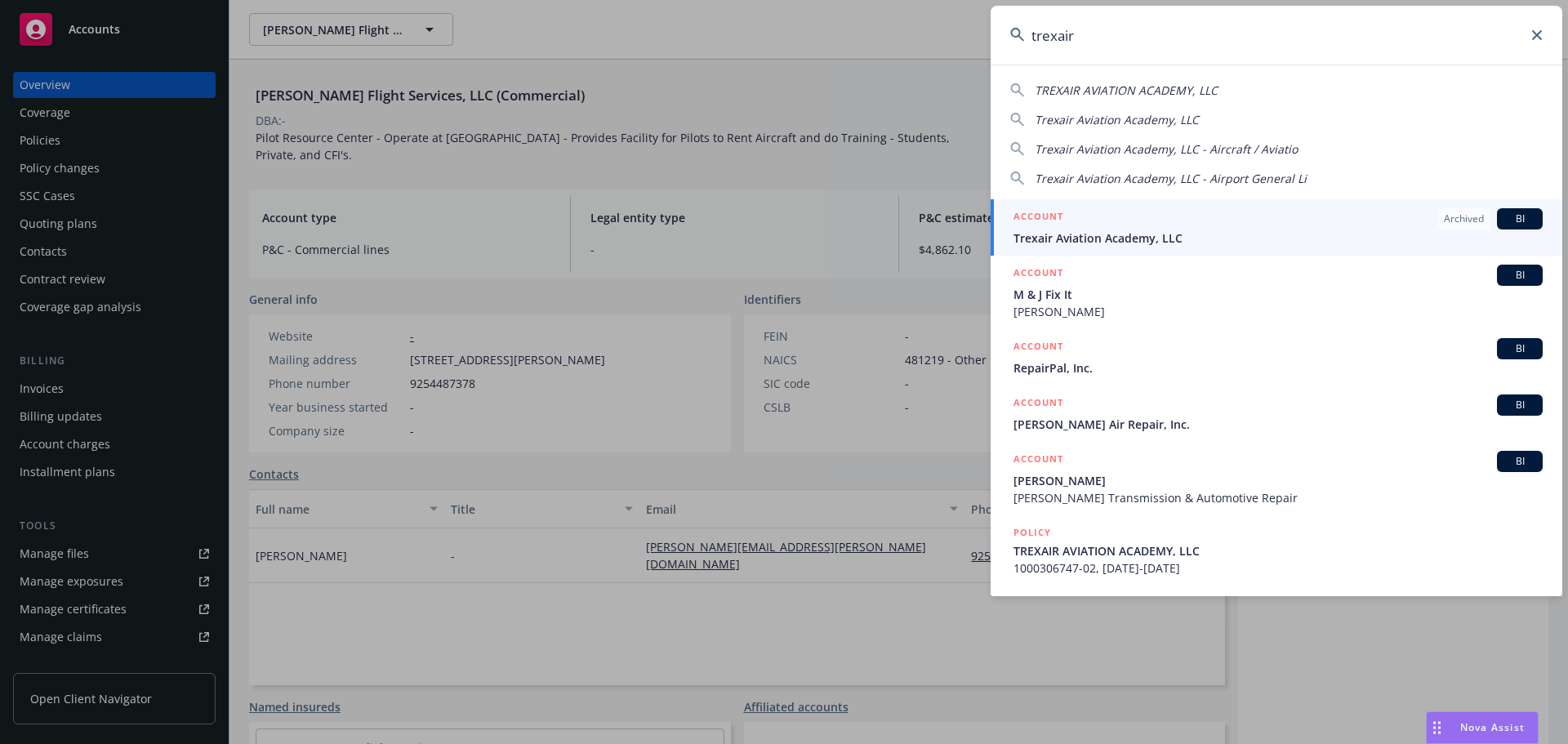
type input "trexair"
click at [1067, 246] on span "Trexair Aviation Academy, LLC" at bounding box center [1278, 238] width 529 height 17
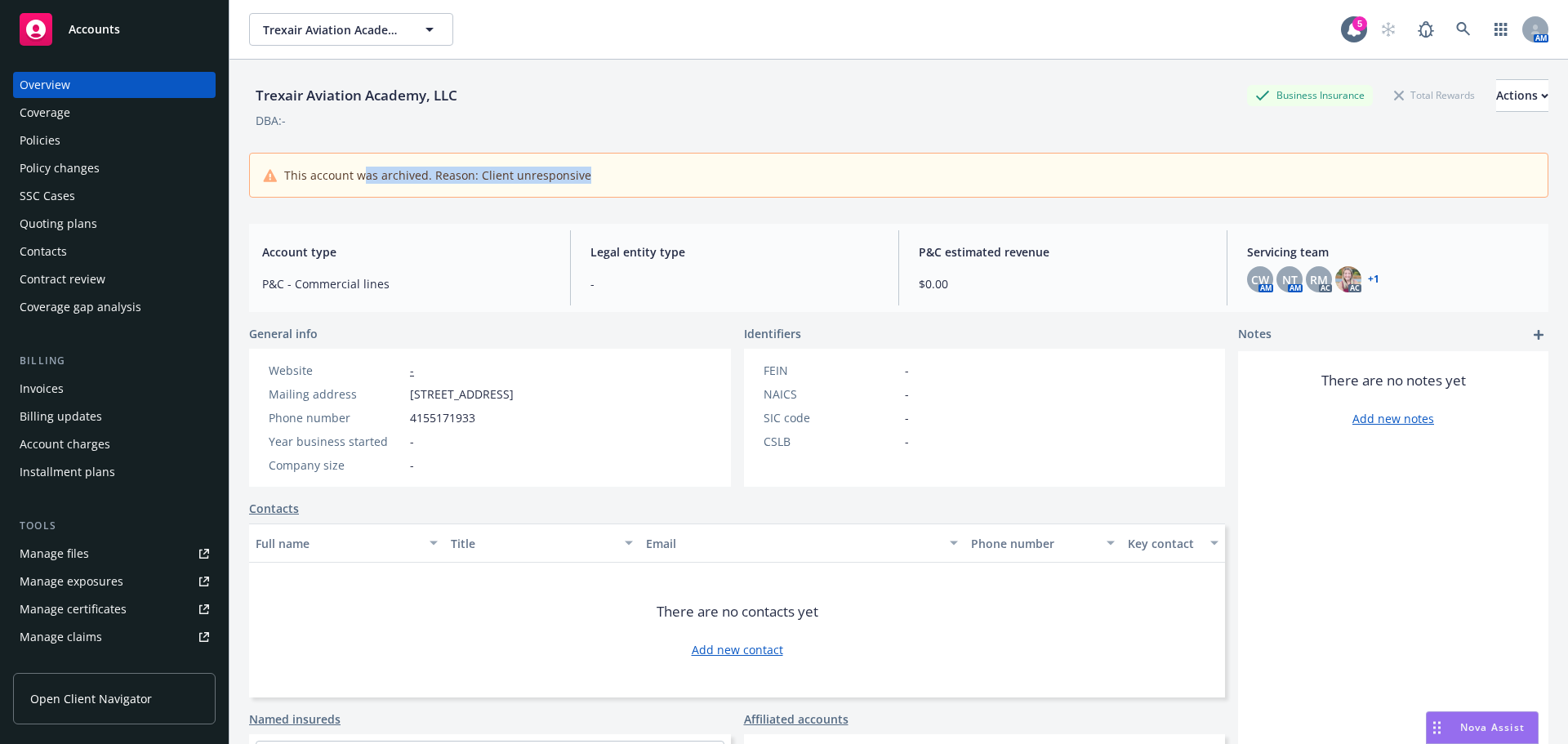
drag, startPoint x: 363, startPoint y: 177, endPoint x: 630, endPoint y: 176, distance: 267.0
click at [630, 176] on div "This account was archived. Reason: Client unresponsive" at bounding box center [899, 175] width 1272 height 17
click at [633, 177] on div "This account was archived. Reason: Client unresponsive" at bounding box center [899, 175] width 1272 height 17
click at [87, 137] on div "Policies" at bounding box center [114, 140] width 190 height 26
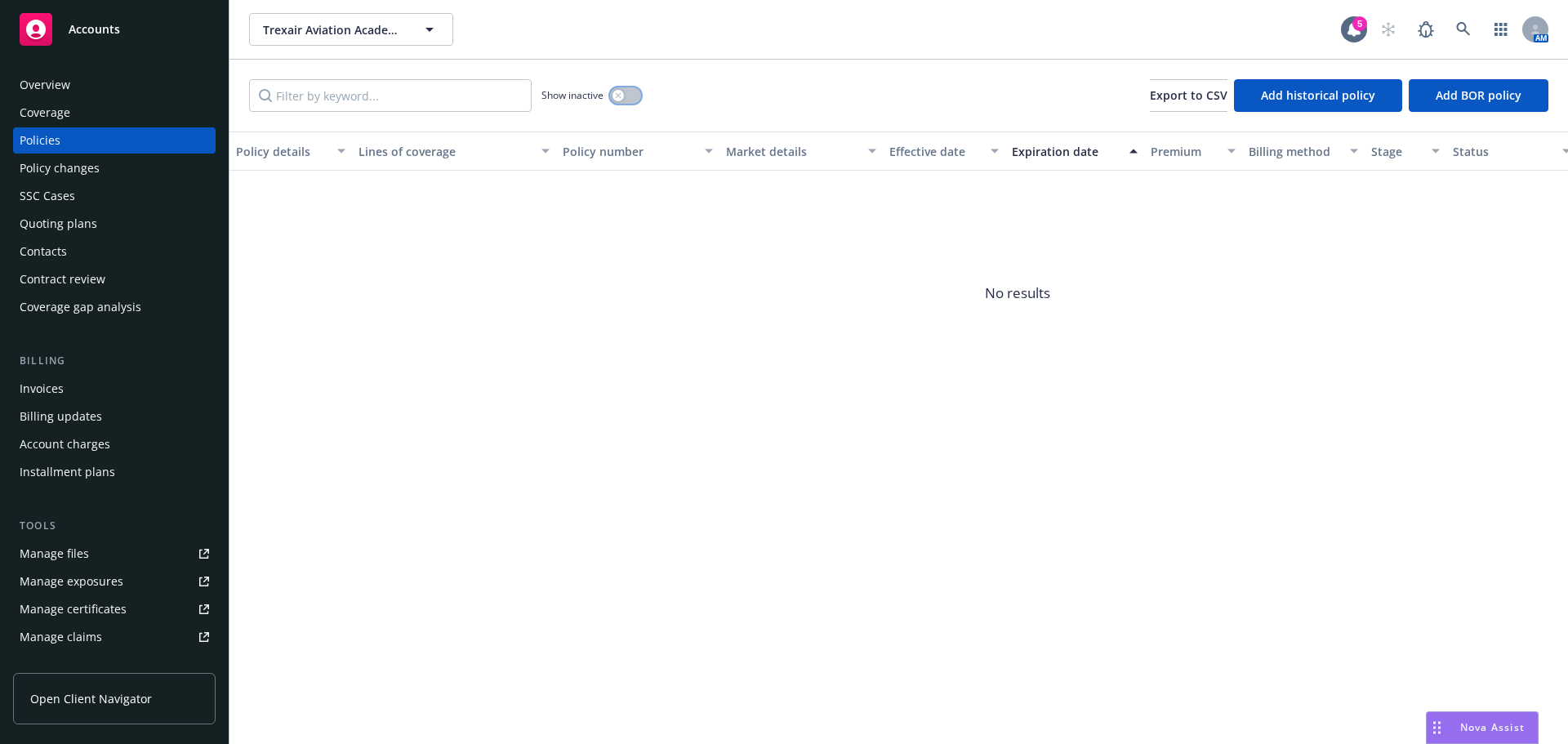
click at [630, 98] on button "button" at bounding box center [626, 96] width 31 height 17
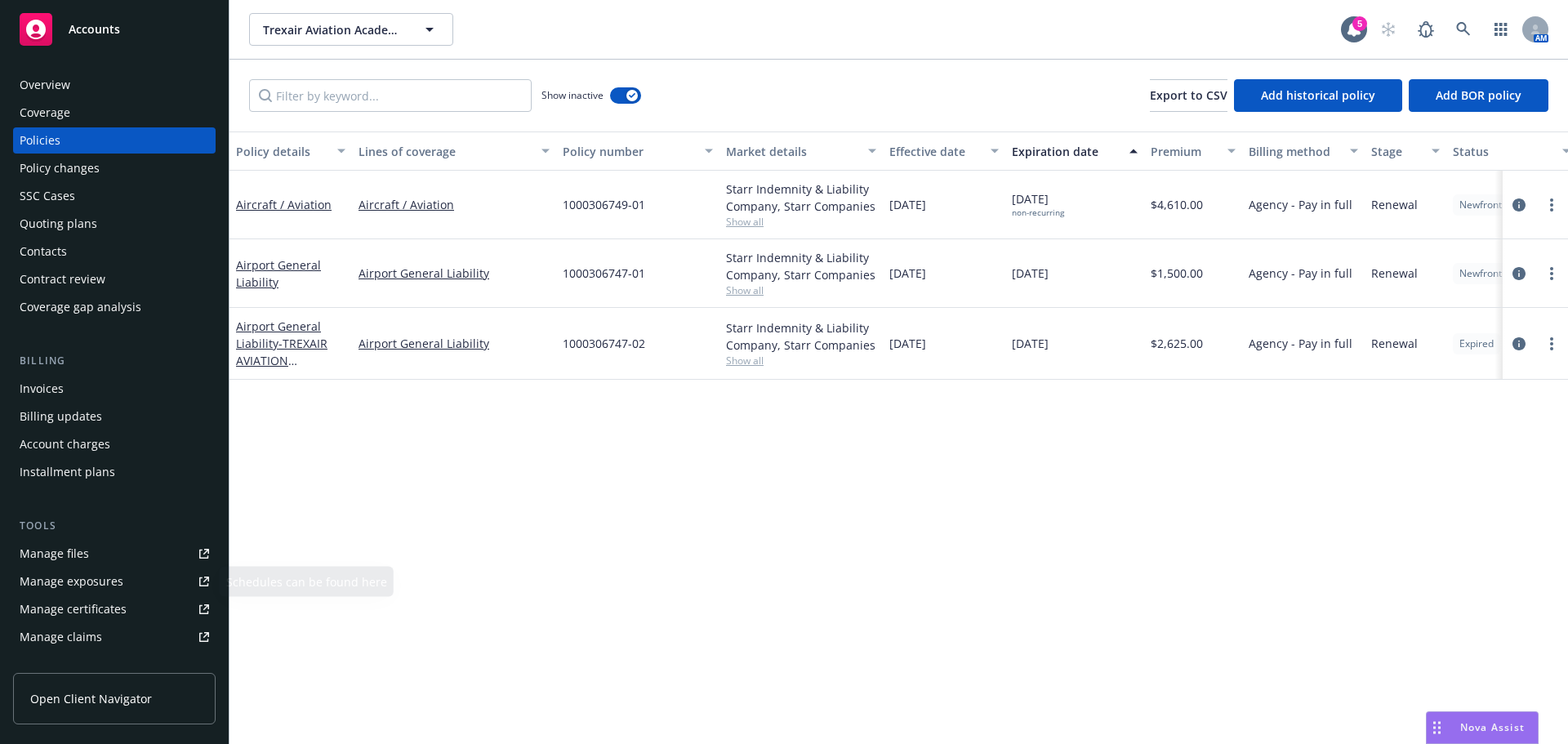
click at [62, 553] on div "Manage files" at bounding box center [53, 553] width 69 height 26
click at [37, 549] on div "Manage files" at bounding box center [53, 553] width 69 height 26
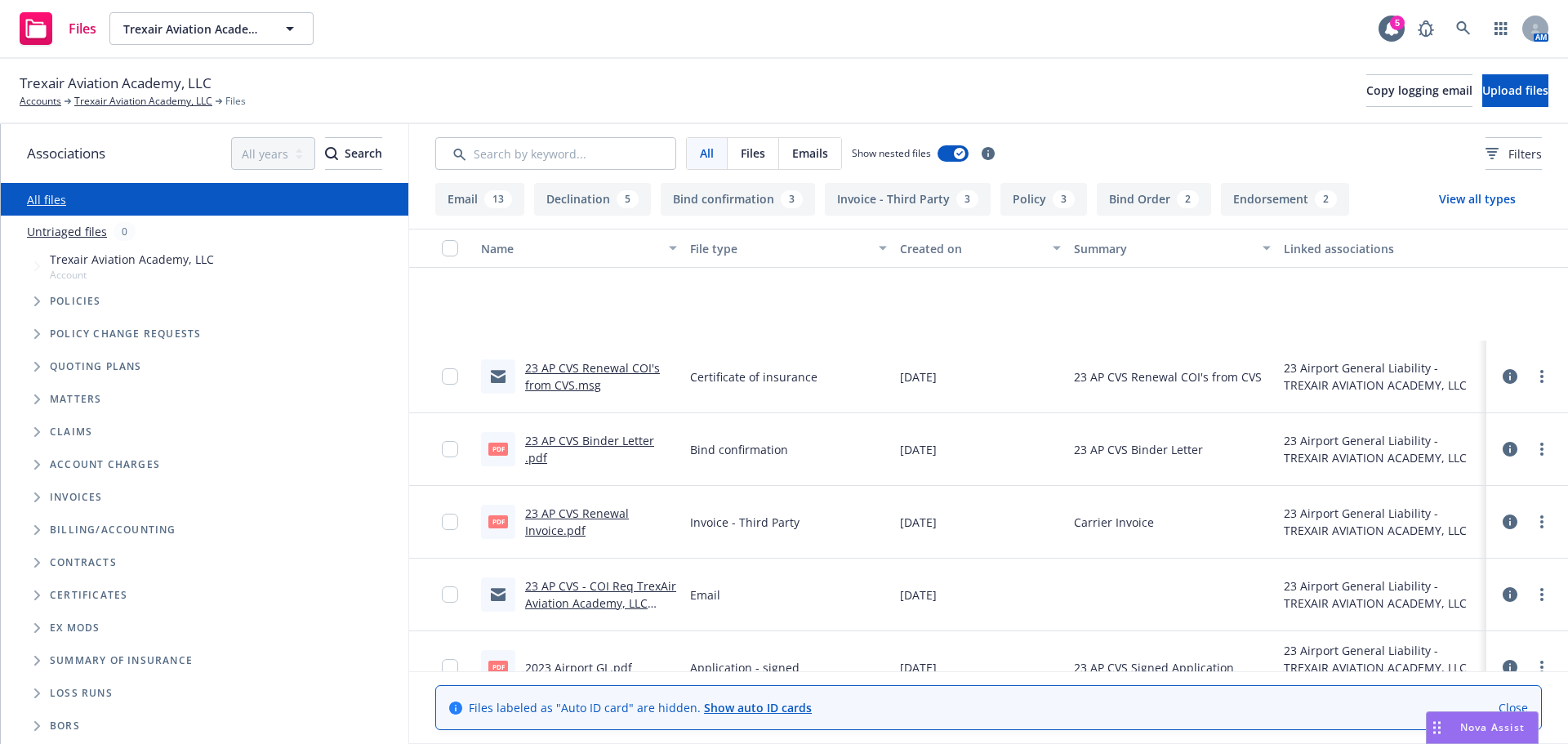
scroll to position [1307, 0]
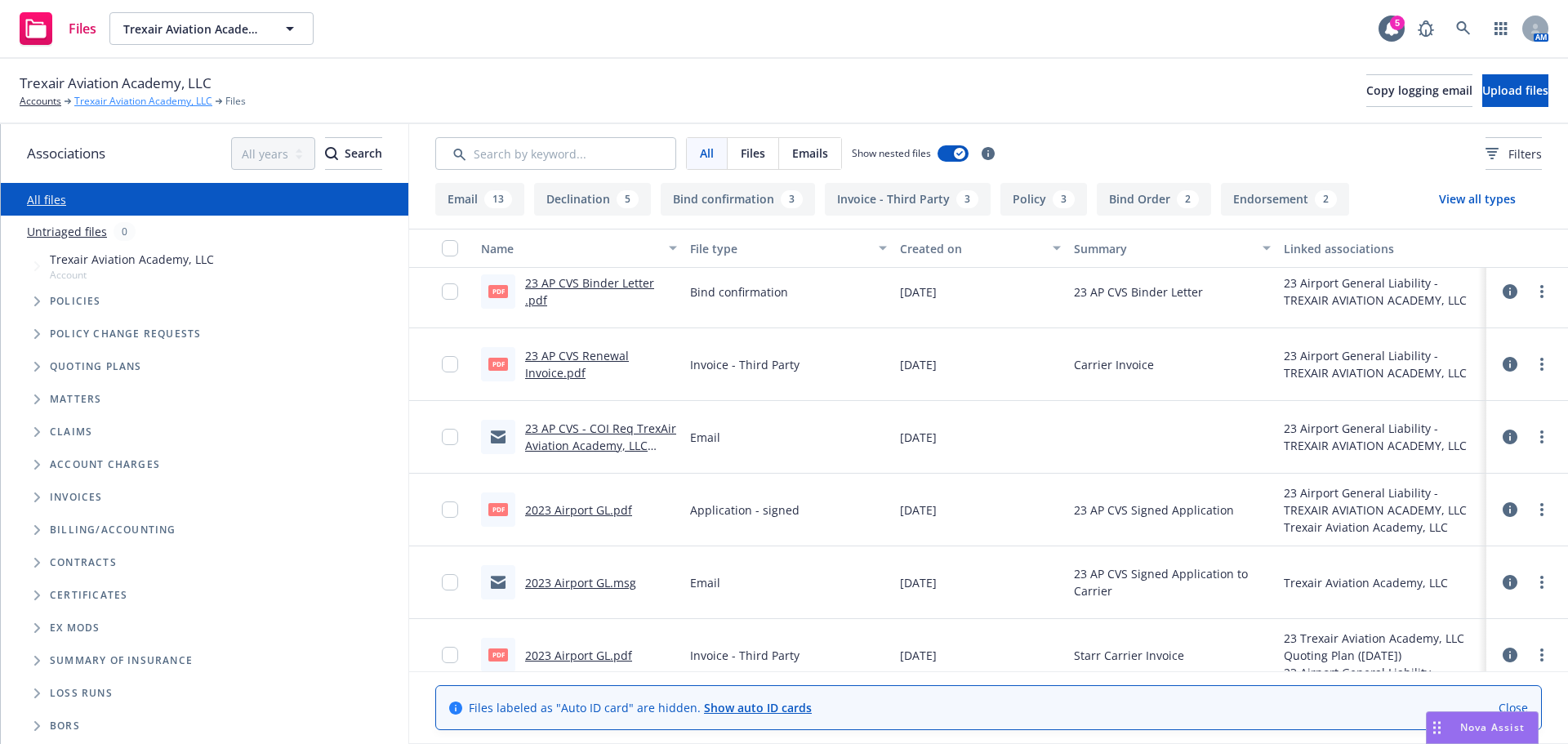
click at [122, 105] on link "Trexair Aviation Academy, LLC" at bounding box center [144, 101] width 138 height 15
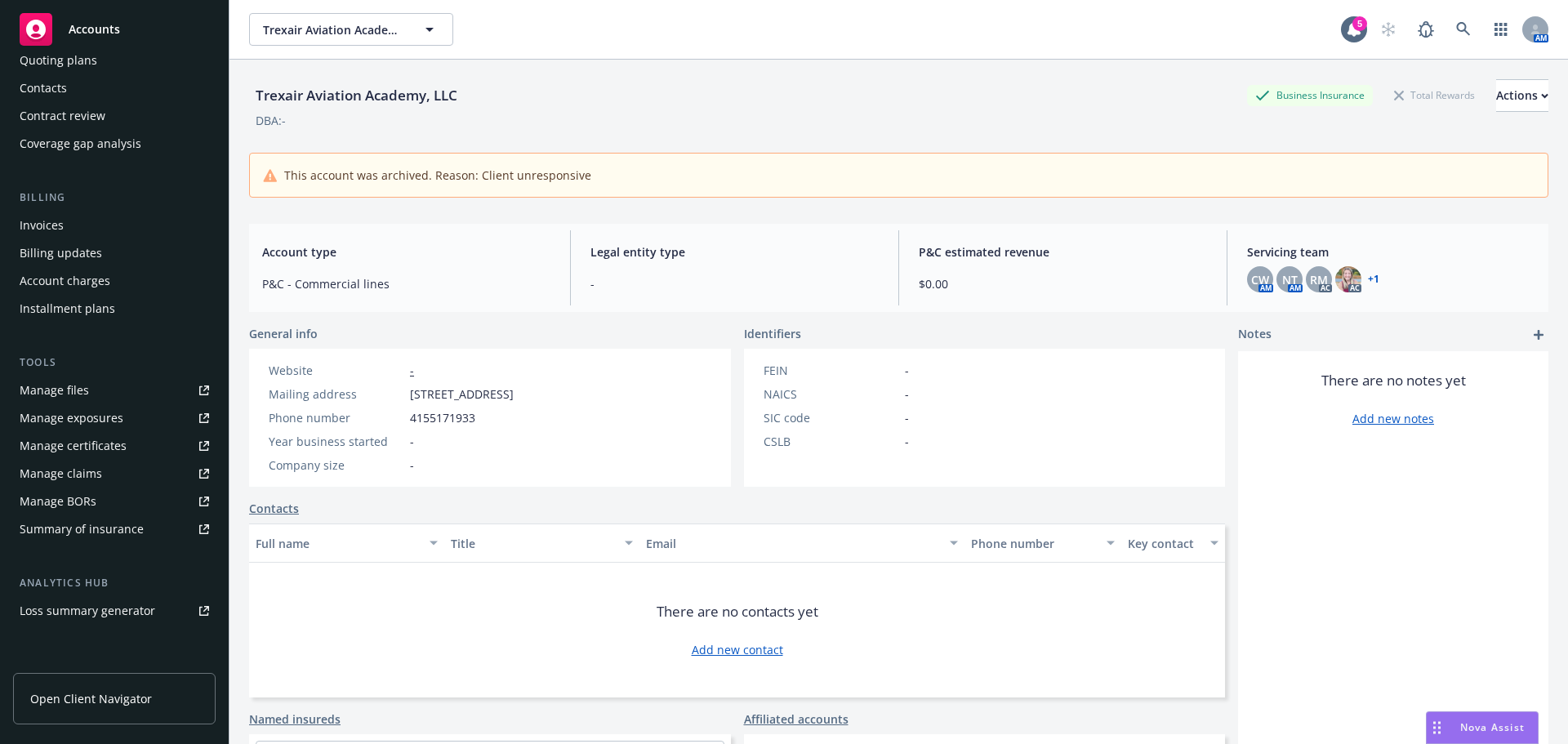
scroll to position [320, 0]
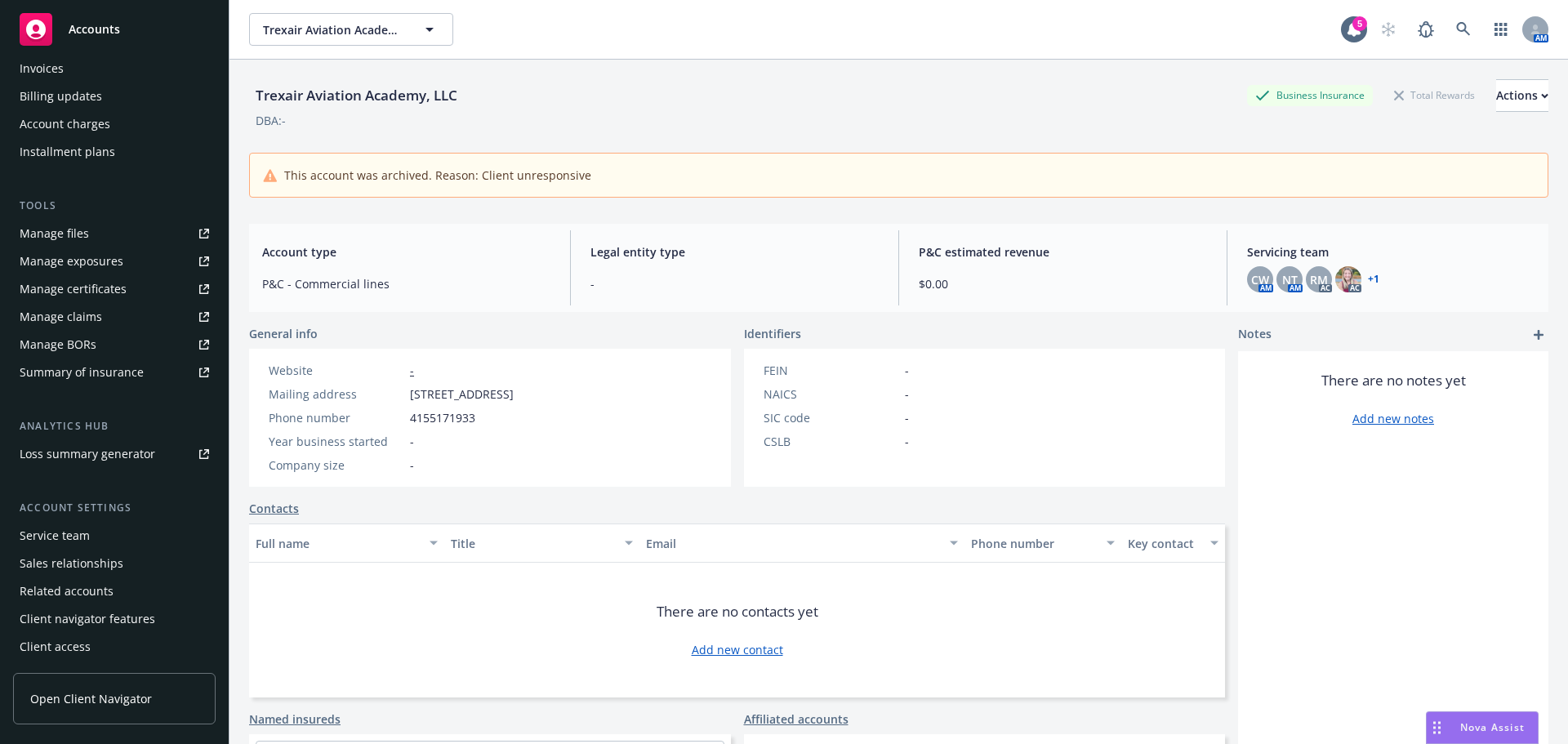
click at [71, 536] on div "Service team" at bounding box center [54, 536] width 70 height 26
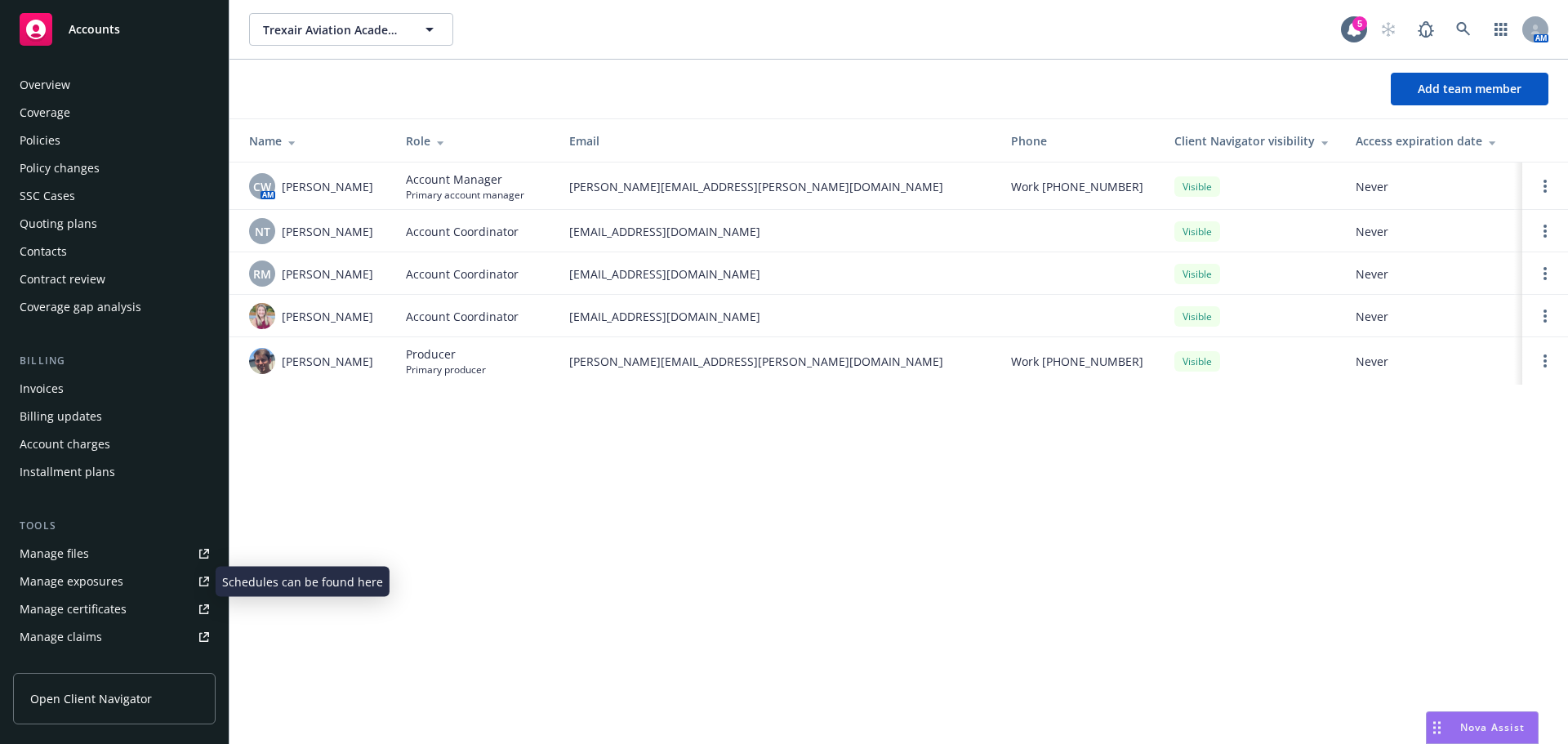
click at [51, 572] on div "Manage exposures" at bounding box center [71, 581] width 104 height 26
click at [72, 141] on div "Policies" at bounding box center [114, 140] width 190 height 26
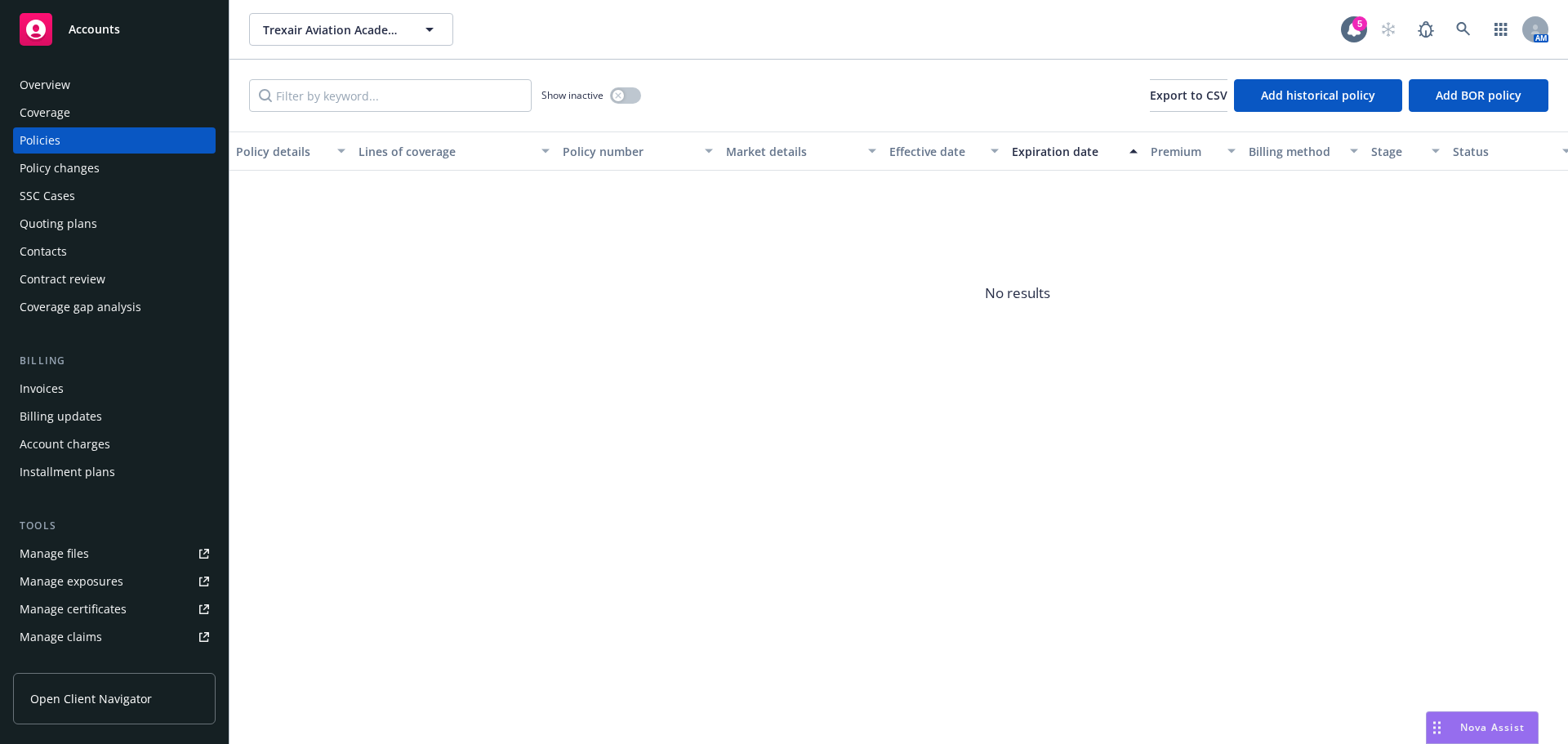
click at [40, 542] on div "Manage files" at bounding box center [53, 553] width 69 height 26
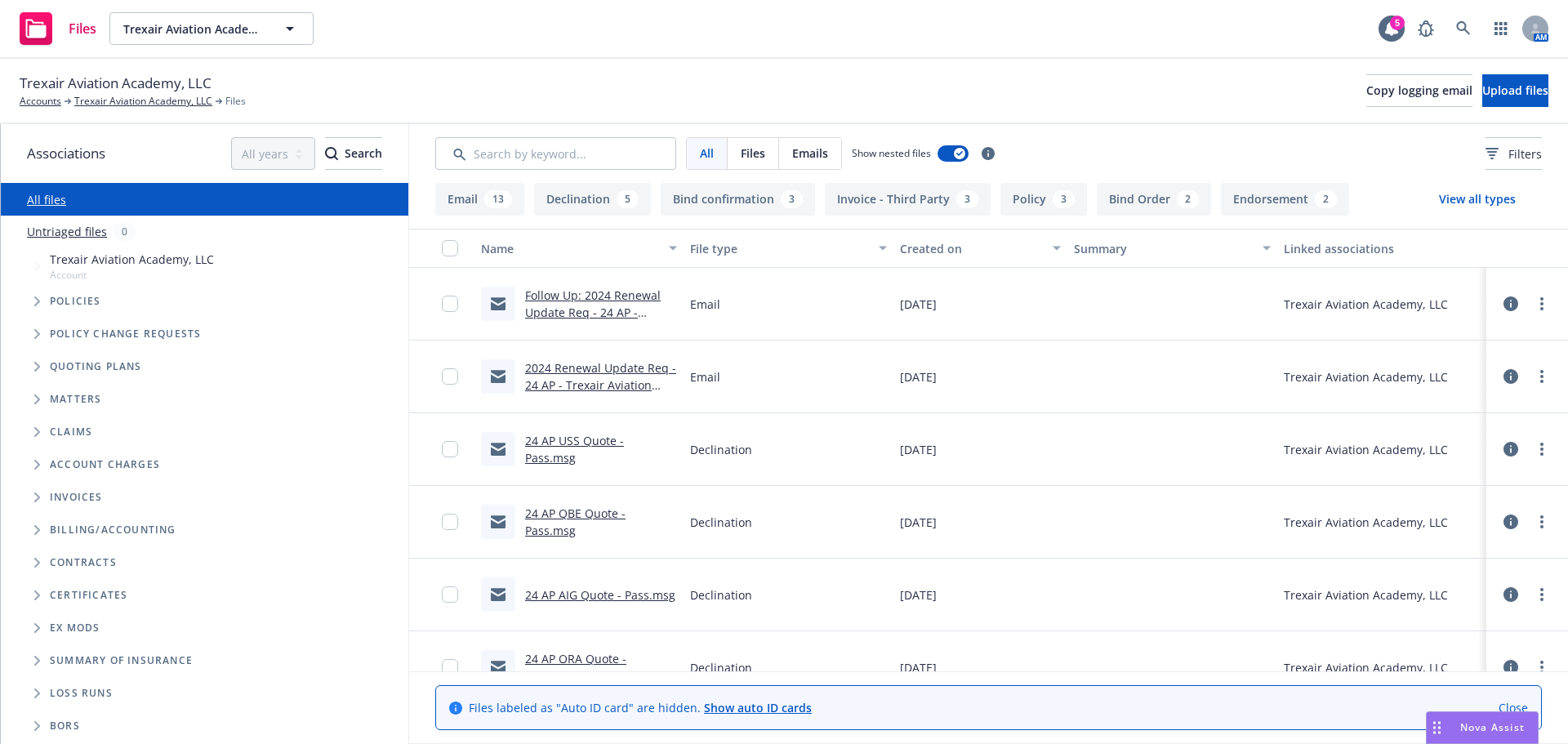
click at [591, 370] on link "2024 Renewal Update Req - 24 AP - Trexair Aviation Academy" at bounding box center [600, 385] width 151 height 50
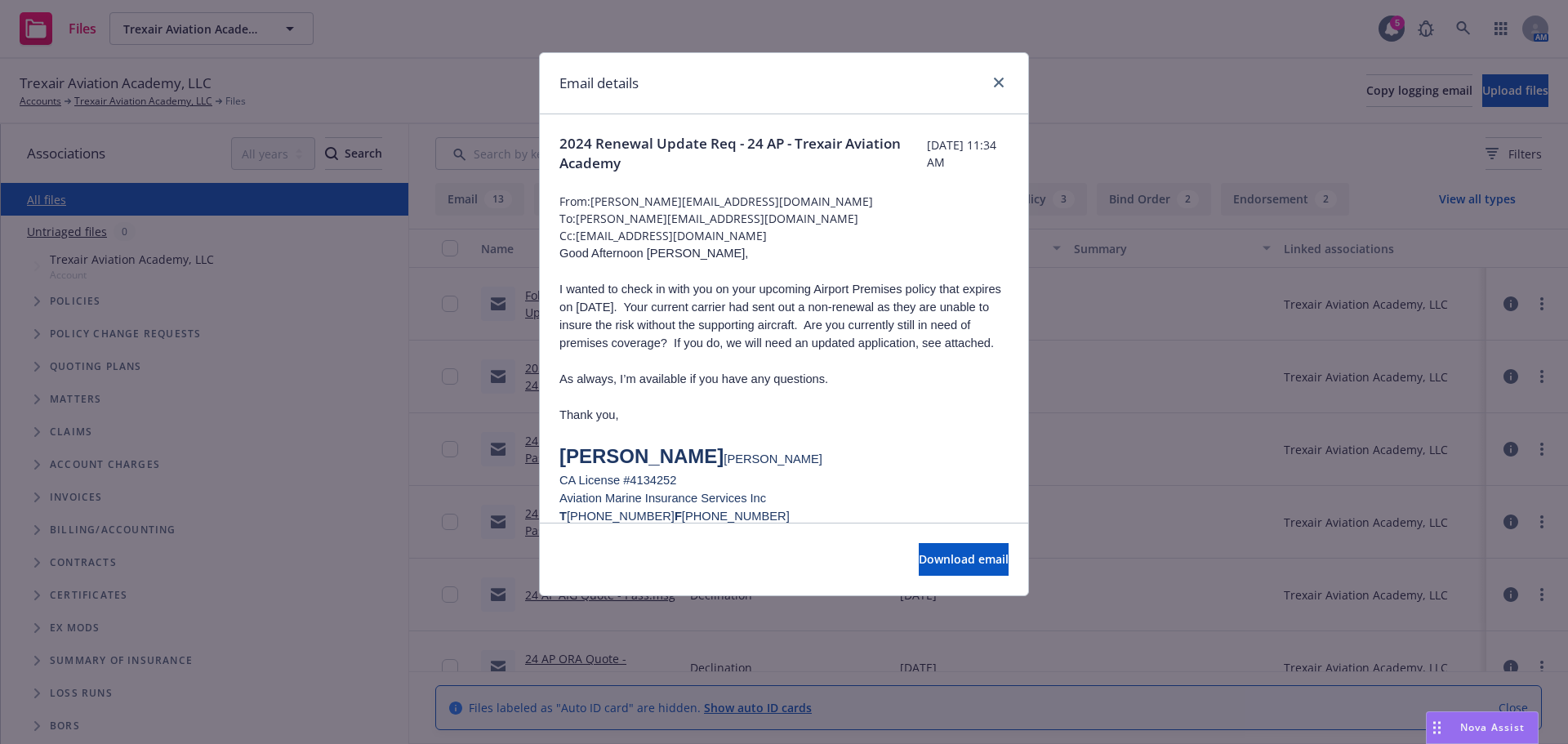
drag, startPoint x: 701, startPoint y: 305, endPoint x: 889, endPoint y: 357, distance: 195.1
click at [889, 352] on p "I wanted to check in with you on your upcoming Airport Premises policy that exp…" at bounding box center [784, 316] width 449 height 72
click at [839, 352] on p "I wanted to check in with you on your upcoming Airport Premises policy that exp…" at bounding box center [784, 316] width 449 height 72
drag, startPoint x: 856, startPoint y: 325, endPoint x: 932, endPoint y: 380, distance: 93.8
click at [932, 380] on div "Good Afternoon Kevin, I wanted to check in with you on your upcoming Airport Pr…" at bounding box center [784, 569] width 449 height 651
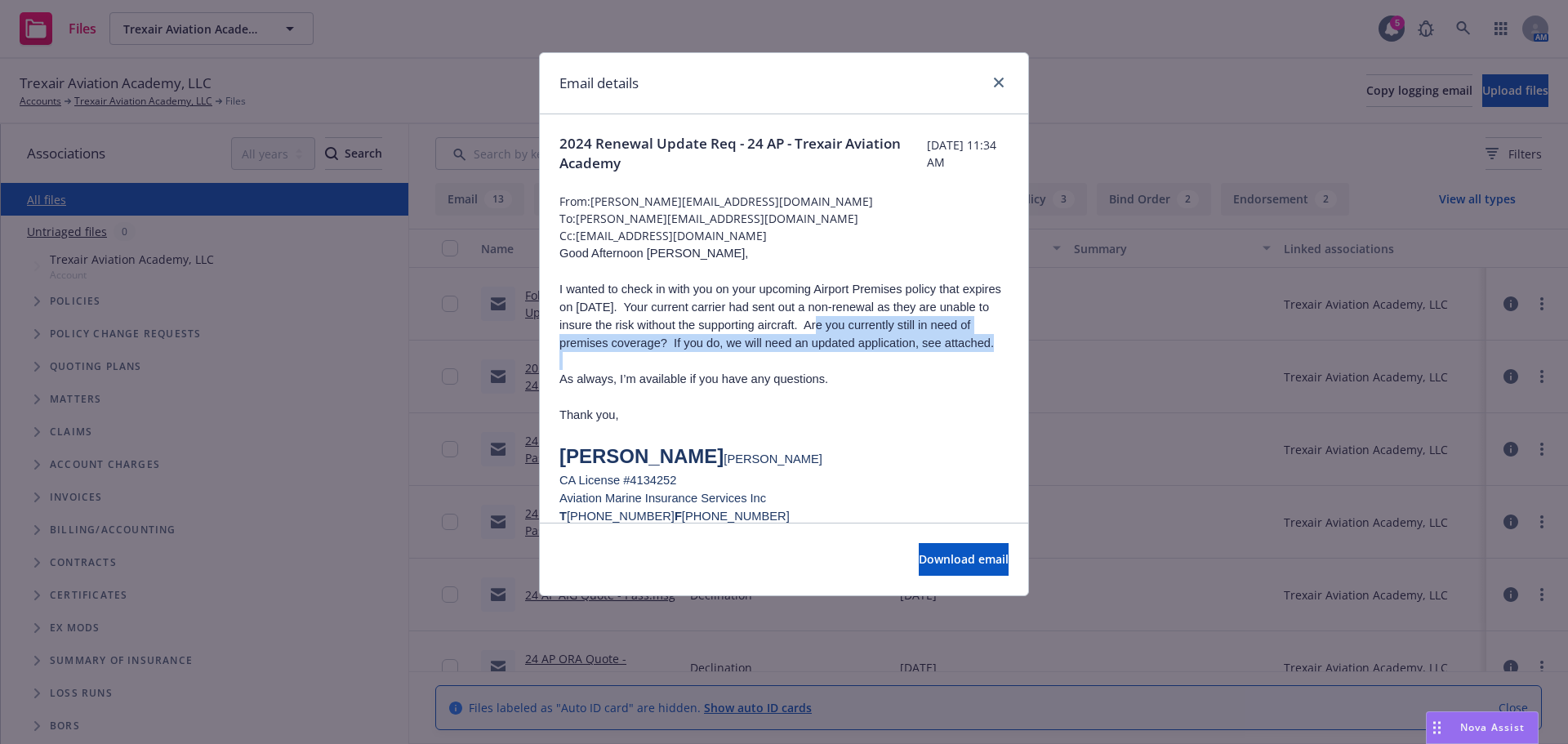
click at [857, 370] on p at bounding box center [784, 361] width 449 height 18
click at [856, 316] on p "I wanted to check in with you on your upcoming Airport Premises policy that exp…" at bounding box center [784, 316] width 449 height 72
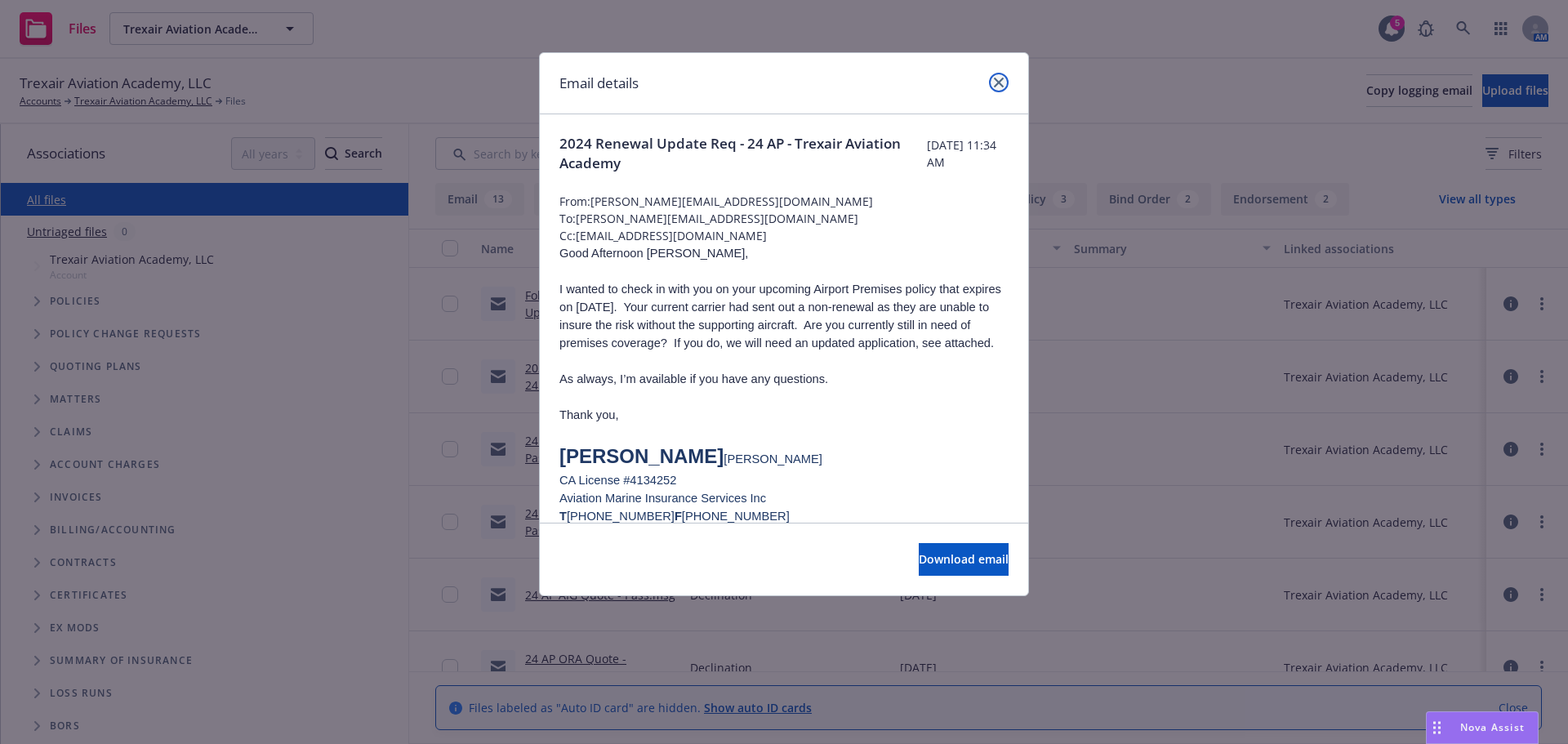
click at [990, 78] on link "close" at bounding box center [998, 82] width 19 height 19
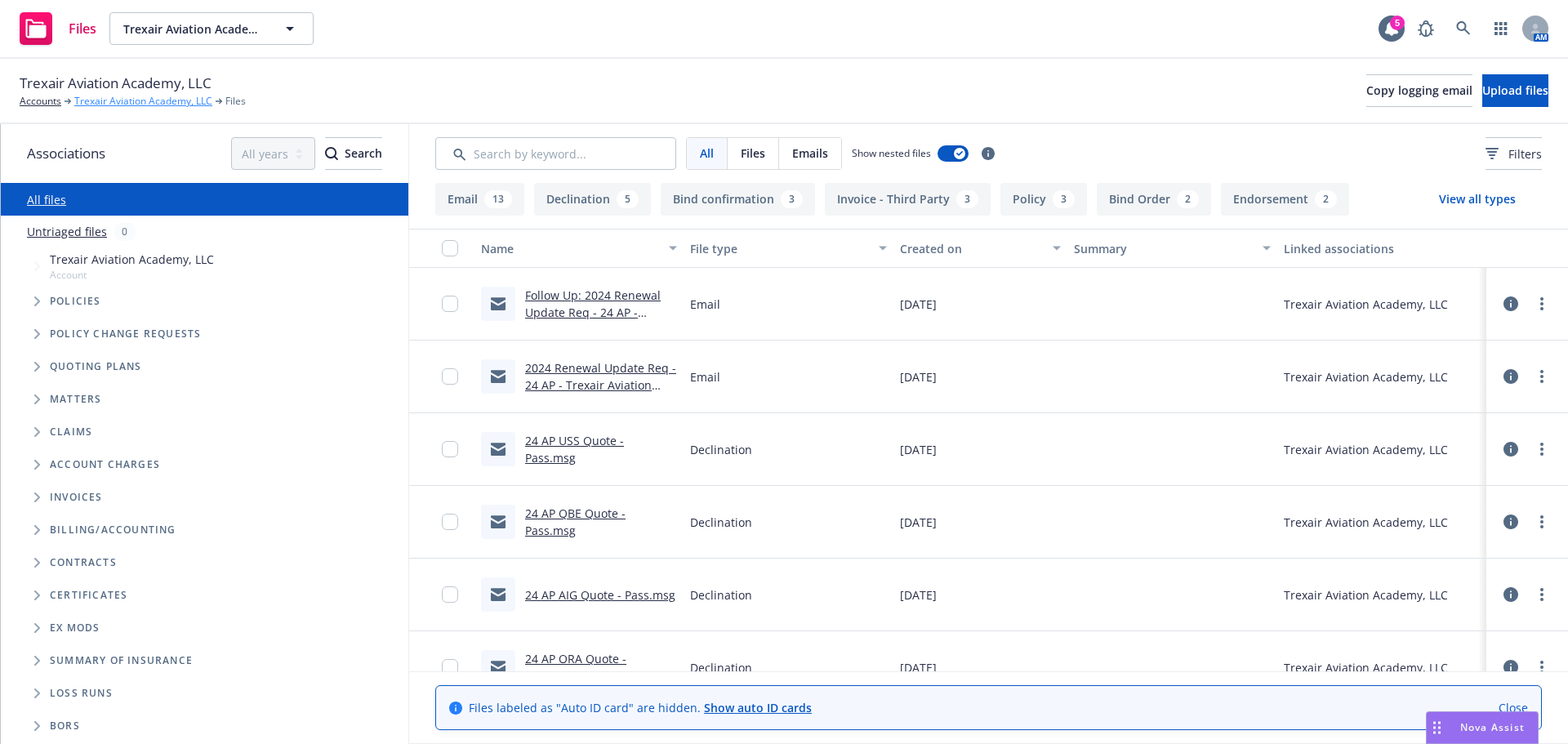
click at [127, 99] on link "Trexair Aviation Academy, LLC" at bounding box center [144, 101] width 138 height 15
